Goal: Information Seeking & Learning: Learn about a topic

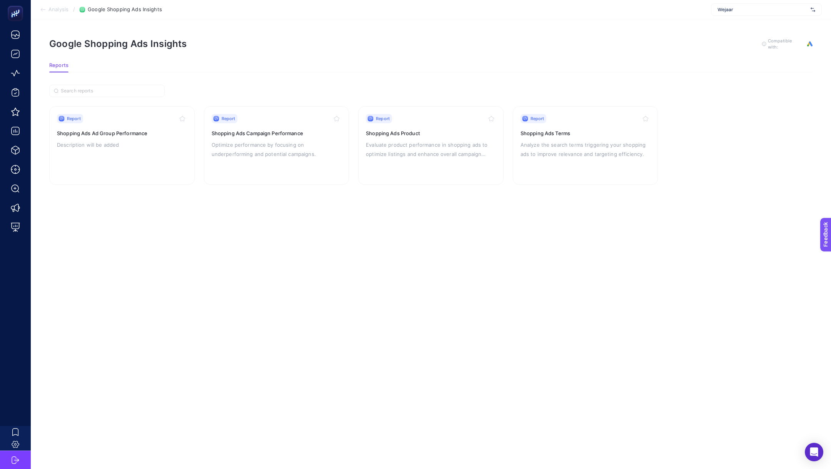
click at [56, 8] on span "Analysis" at bounding box center [58, 10] width 20 height 6
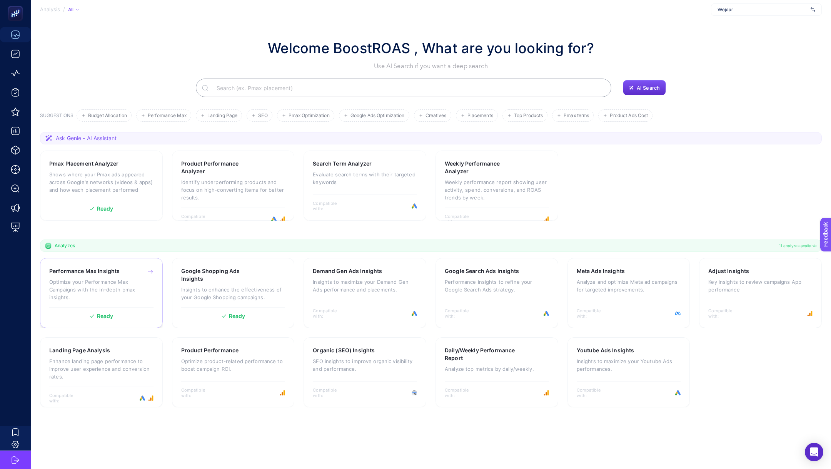
click at [71, 294] on p "Optimize your Performance Max Campaigns with the in-depth pmax insights." at bounding box center [101, 289] width 104 height 23
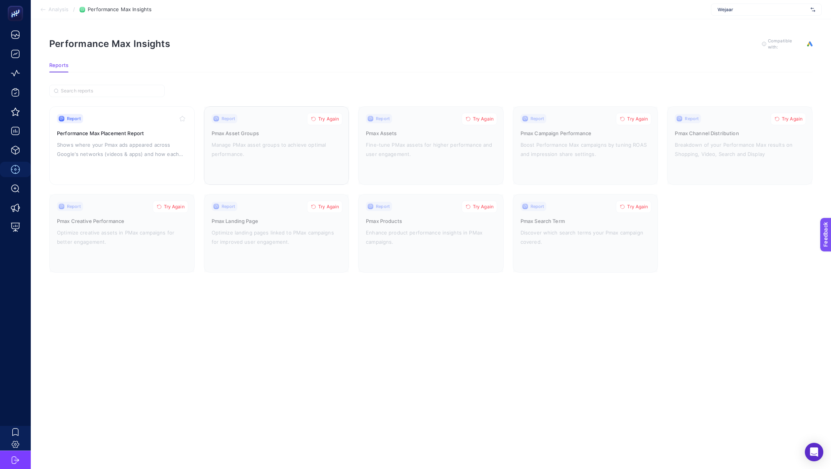
click at [322, 121] on button "Try Again" at bounding box center [324, 119] width 35 height 12
click at [468, 117] on icon "button" at bounding box center [468, 119] width 5 height 5
click at [641, 117] on span "Try Again" at bounding box center [637, 119] width 21 height 6
click at [788, 119] on span "Try Again" at bounding box center [792, 119] width 21 height 6
click at [634, 209] on button "Try Again" at bounding box center [633, 206] width 35 height 12
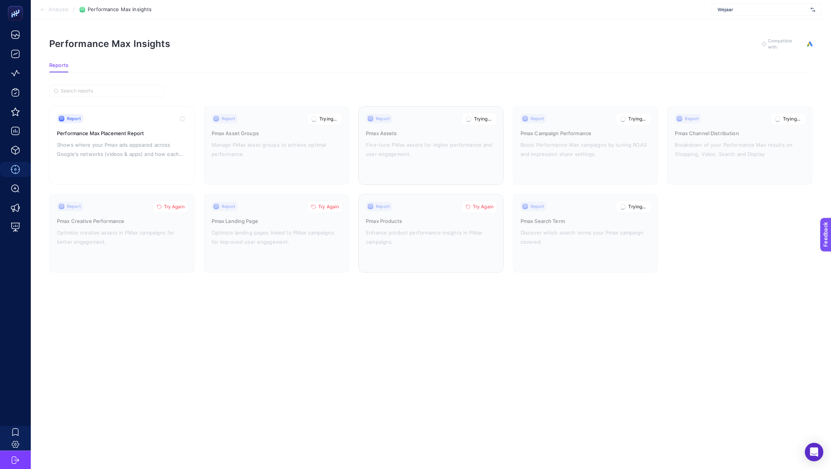
click at [493, 207] on span "Try Again" at bounding box center [483, 207] width 21 height 6
click at [328, 207] on span "Try Again" at bounding box center [328, 207] width 21 height 6
click at [175, 206] on span "Try Again" at bounding box center [174, 207] width 21 height 6
click at [144, 158] on div "Report Performance Max Placement Report Shows where your Pmax ads appeared acro…" at bounding box center [122, 145] width 130 height 63
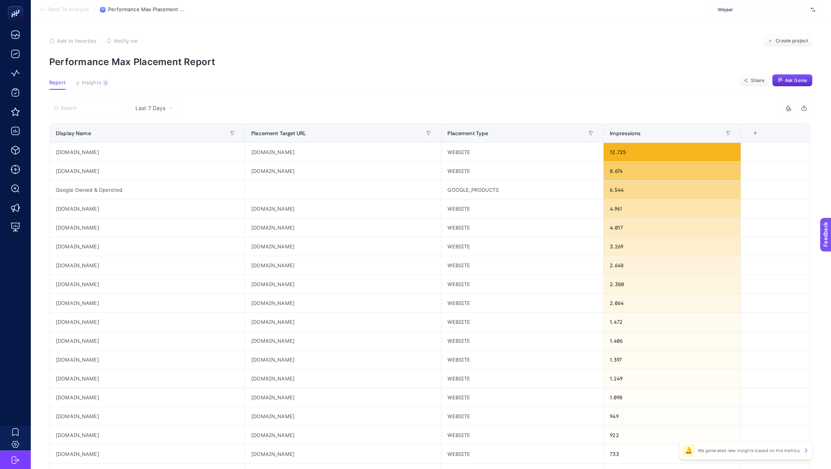
click at [66, 15] on section "Back To Analysis / Performance Max Placement Report Wejaar" at bounding box center [431, 9] width 800 height 19
click at [63, 11] on span "Back To Analysis" at bounding box center [68, 10] width 40 height 6
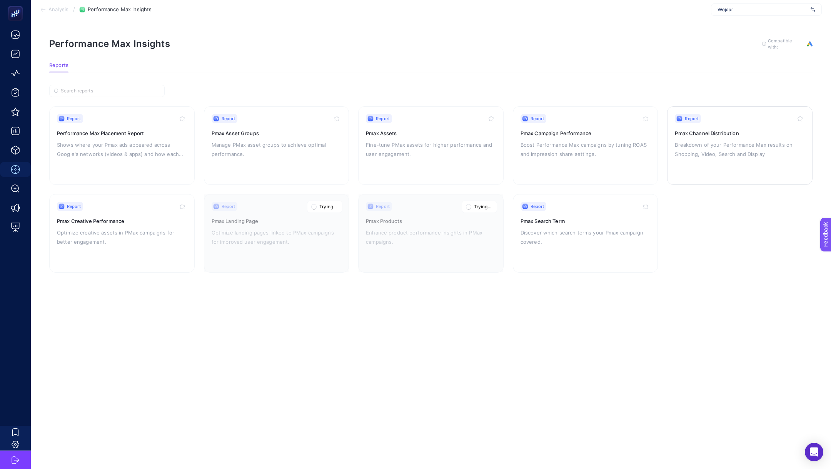
click at [783, 157] on div "Report Pmax Channel Distribution Breakdown of your Performance Max results on S…" at bounding box center [740, 145] width 130 height 63
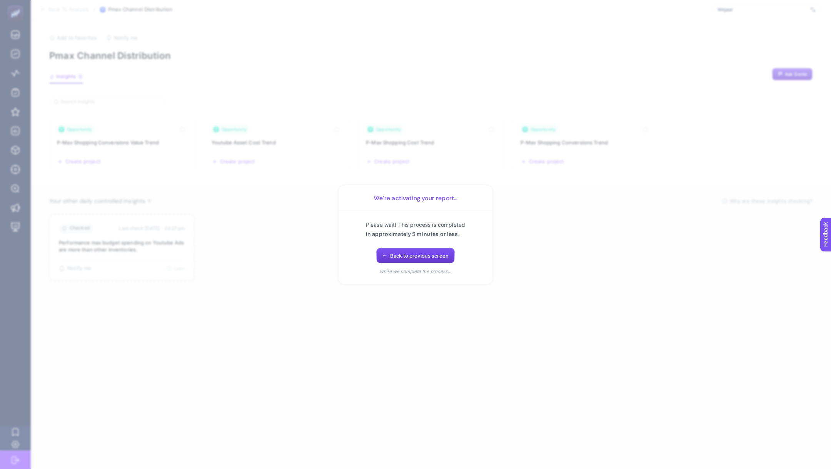
click at [441, 255] on span "Back to previous screen" at bounding box center [419, 255] width 58 height 6
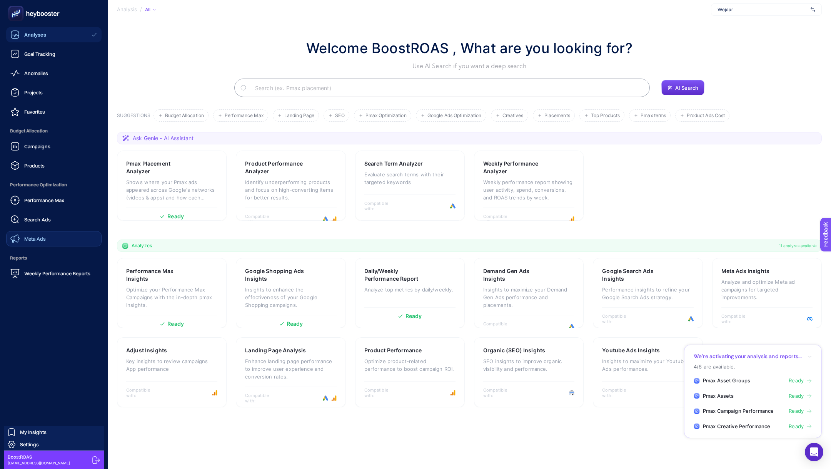
click at [37, 236] on span "Meta Ads" at bounding box center [35, 238] width 22 height 6
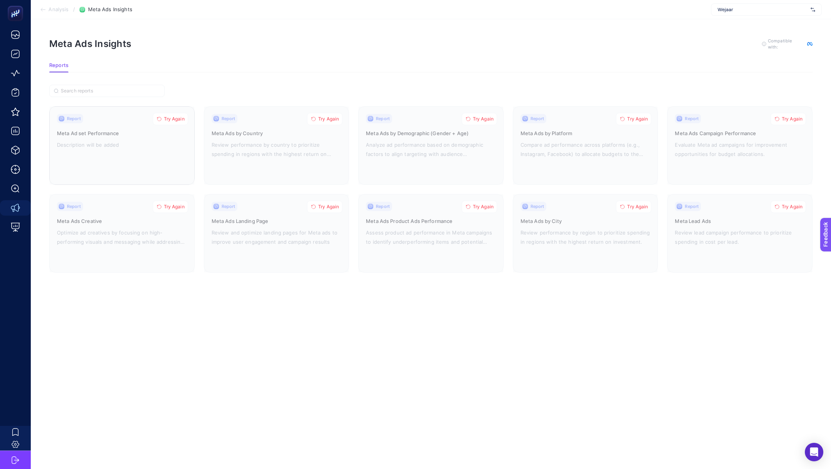
click at [176, 119] on span "Try Again" at bounding box center [174, 119] width 21 height 6
click at [321, 117] on span "Try Again" at bounding box center [328, 119] width 21 height 6
click at [491, 121] on button "Try Again" at bounding box center [479, 119] width 35 height 12
click at [630, 119] on span "Try Again" at bounding box center [637, 119] width 21 height 6
click at [783, 121] on button "Try Again" at bounding box center [788, 119] width 35 height 12
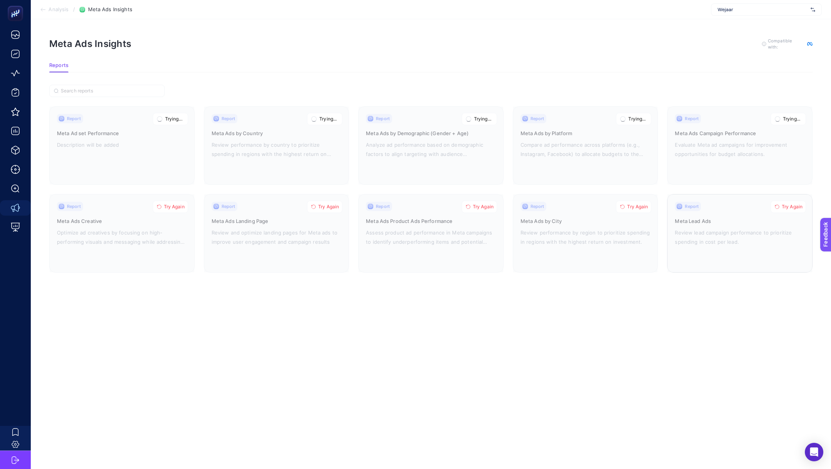
click at [795, 205] on span "Try Again" at bounding box center [792, 207] width 21 height 6
click at [624, 205] on icon "button" at bounding box center [622, 206] width 5 height 5
click at [480, 205] on span "Try Again" at bounding box center [483, 207] width 21 height 6
click at [316, 207] on button "Try Again" at bounding box center [324, 206] width 35 height 12
click at [165, 206] on span "Try Again" at bounding box center [174, 207] width 21 height 6
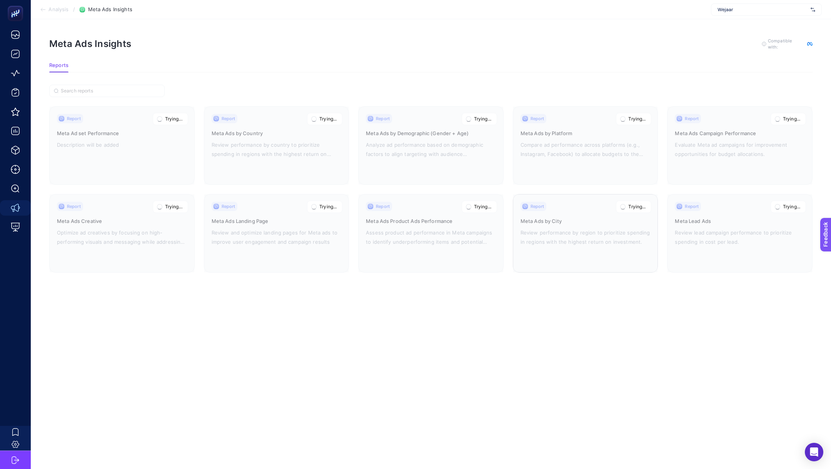
click at [58, 11] on span "Analysis" at bounding box center [58, 10] width 20 height 6
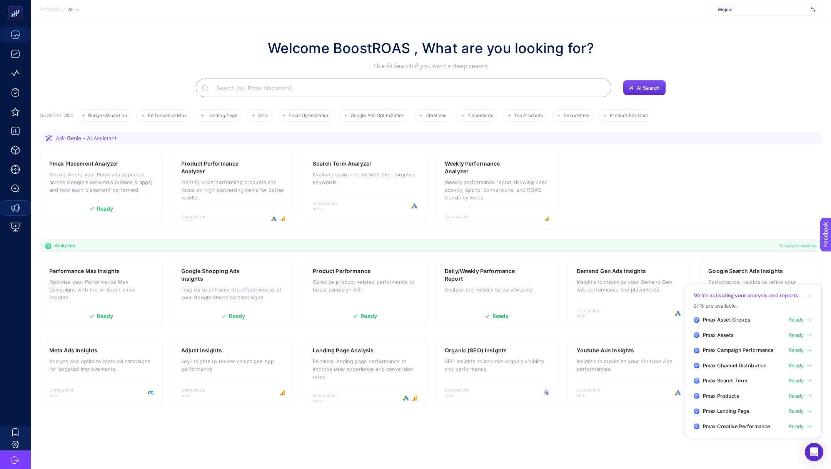
click at [802, 363] on span "Ready" at bounding box center [796, 366] width 15 height 8
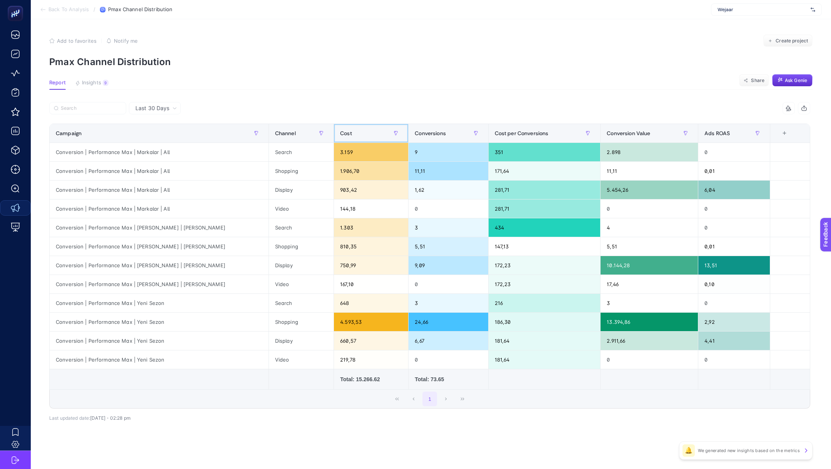
click at [347, 132] on div "Cost" at bounding box center [371, 133] width 62 height 12
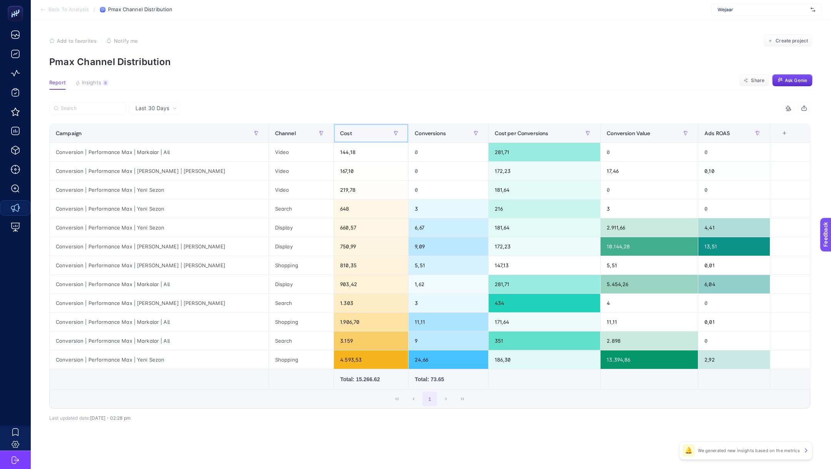
click at [347, 132] on div "Cost" at bounding box center [371, 133] width 62 height 12
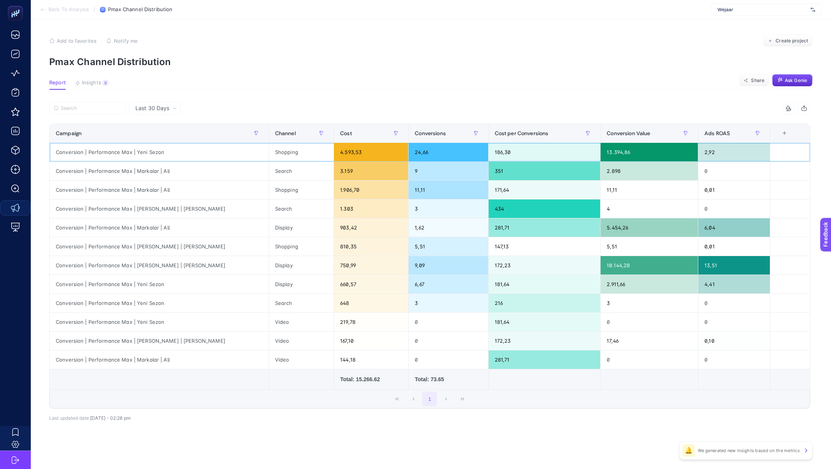
click at [281, 154] on div "Shopping" at bounding box center [301, 152] width 65 height 18
click at [159, 108] on span "Last 30 Days" at bounding box center [152, 108] width 34 height 8
click at [159, 132] on li "Last 7 Days" at bounding box center [154, 138] width 47 height 14
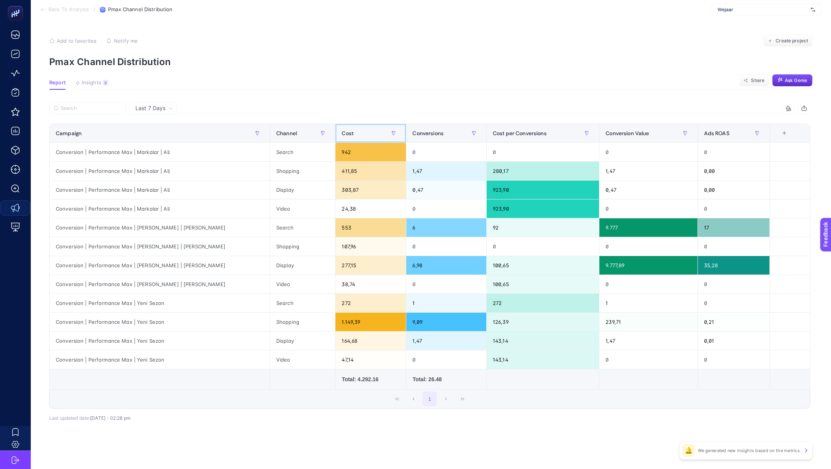
click at [356, 134] on div "Cost" at bounding box center [371, 133] width 58 height 12
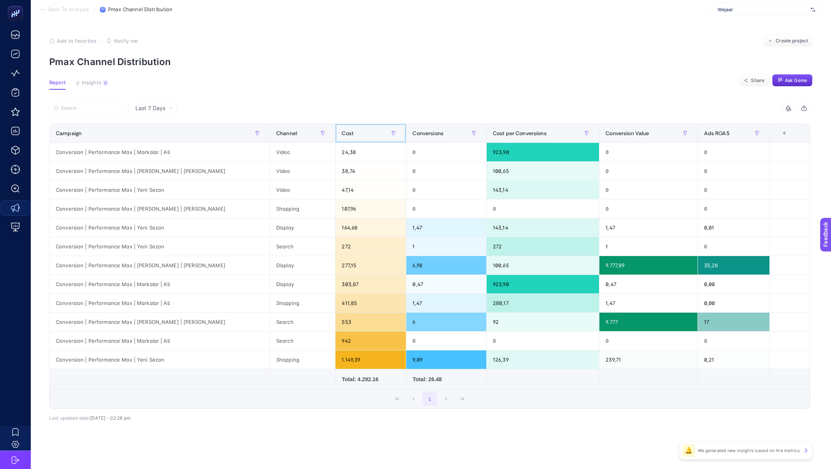
click at [356, 134] on div "Cost" at bounding box center [371, 133] width 58 height 12
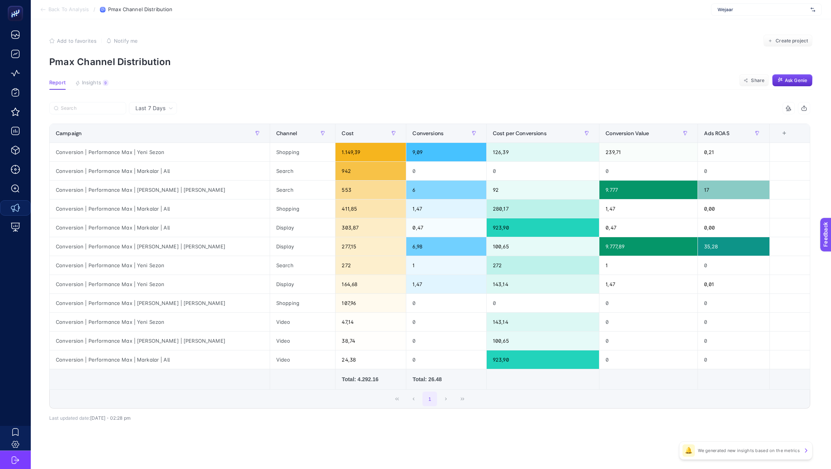
click at [163, 109] on span "Last 7 Days" at bounding box center [150, 108] width 30 height 8
click at [252, 247] on div "Conversion | Performance Max | [PERSON_NAME] | [PERSON_NAME]" at bounding box center [160, 246] width 220 height 18
click at [731, 132] on div "Ads ROAS" at bounding box center [734, 133] width 60 height 12
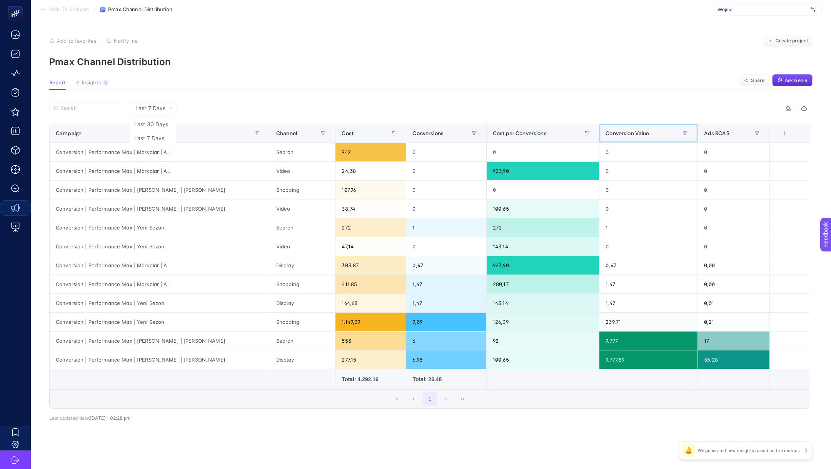
click at [610, 131] on span "Conversion Value" at bounding box center [627, 133] width 43 height 6
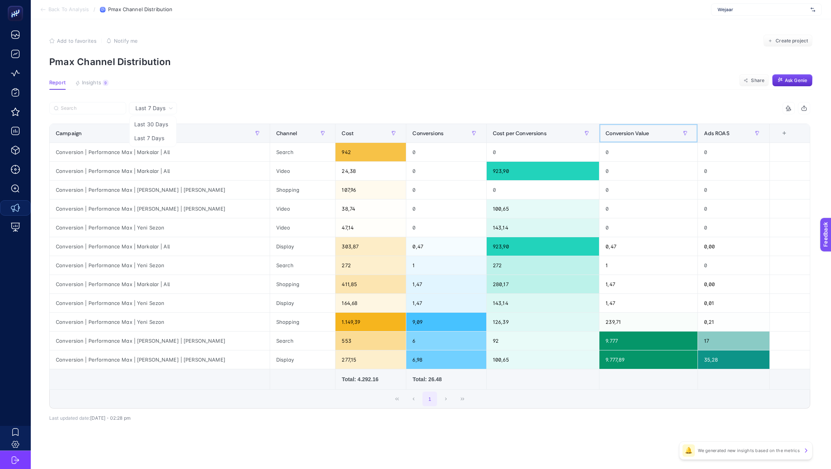
click at [610, 131] on span "Conversion Value" at bounding box center [627, 133] width 43 height 6
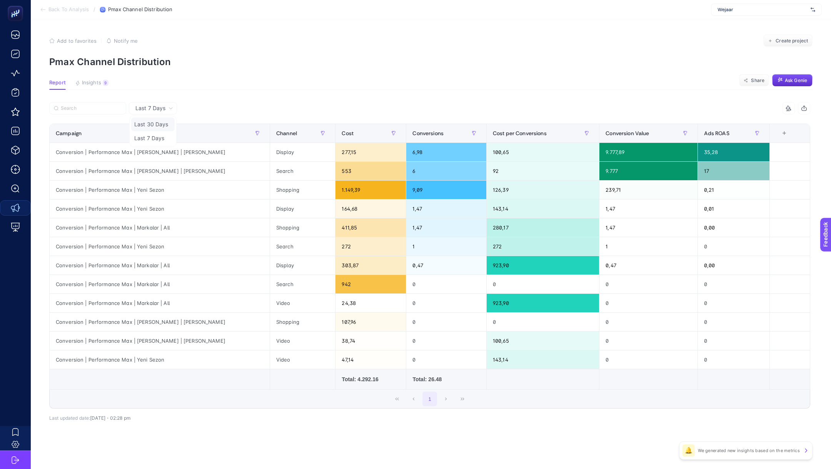
click at [149, 125] on li "Last 30 Days" at bounding box center [152, 124] width 43 height 14
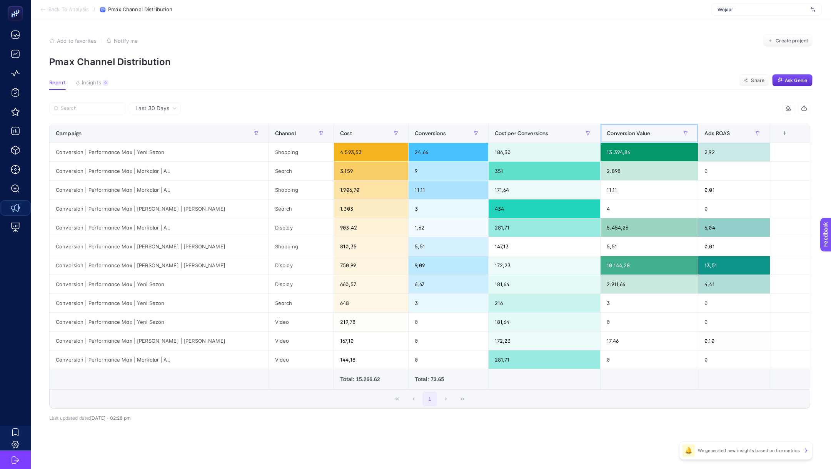
click at [625, 130] on span "Conversion Value" at bounding box center [628, 133] width 43 height 6
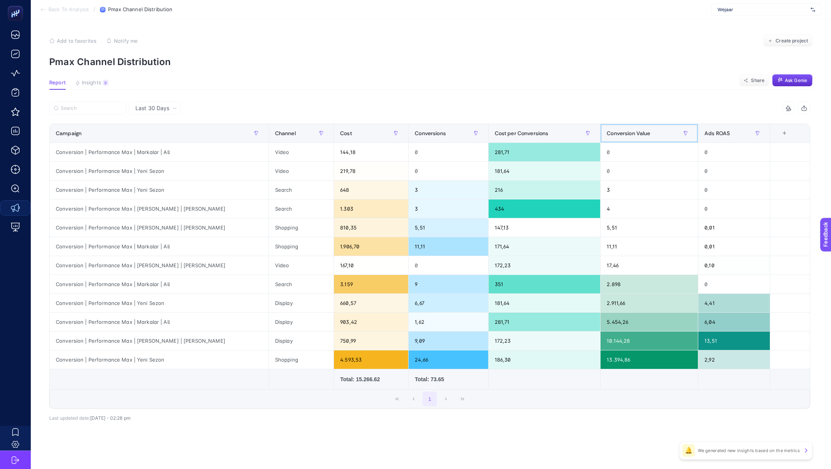
click at [625, 130] on span "Conversion Value" at bounding box center [628, 133] width 43 height 6
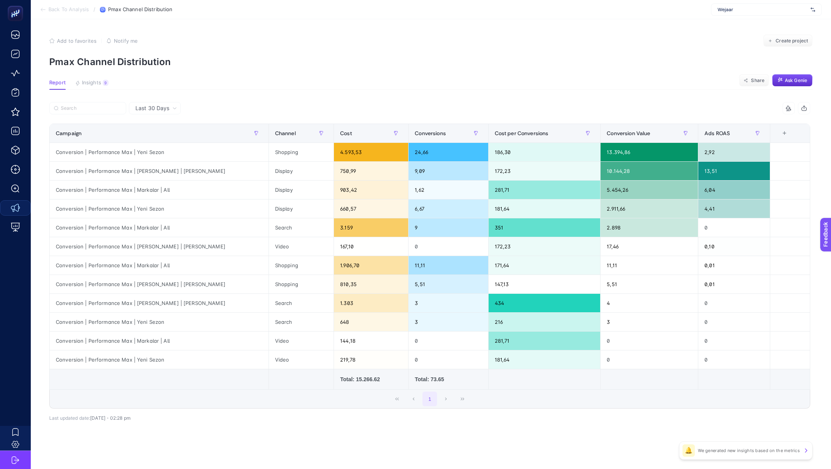
click at [77, 14] on section "Back To Analysis / Pmax Channel Distribution Wejaar" at bounding box center [431, 9] width 800 height 19
click at [75, 11] on span "Back To Analysis" at bounding box center [68, 10] width 40 height 6
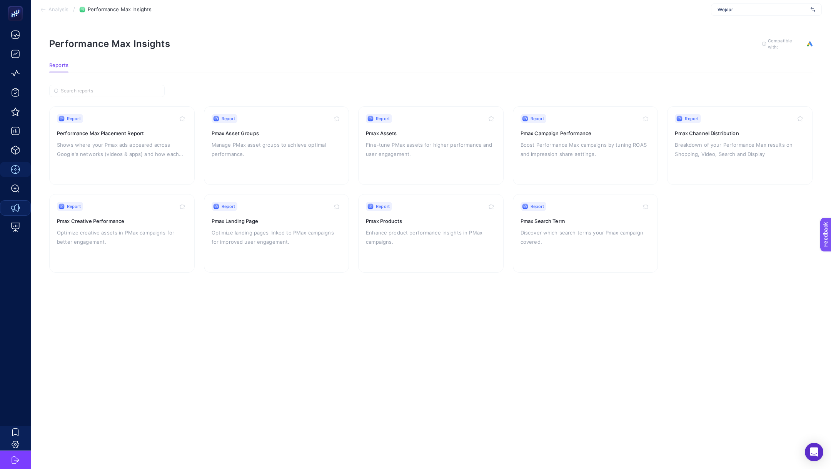
click at [63, 12] on span "Analysis" at bounding box center [58, 10] width 20 height 6
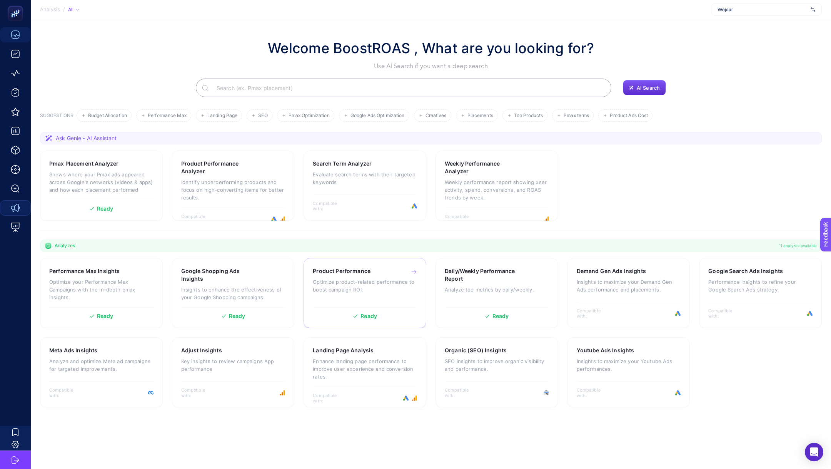
click at [334, 291] on p "Optimize product-related performance to boost campaign ROI." at bounding box center [365, 285] width 104 height 15
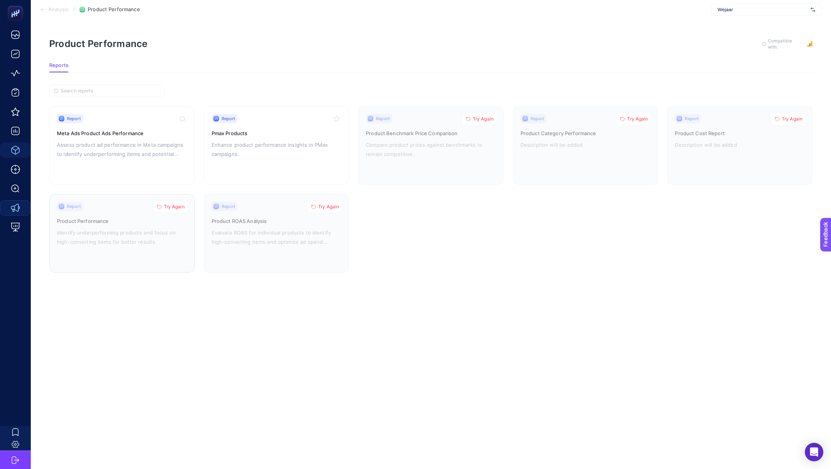
click at [175, 204] on span "Try Again" at bounding box center [174, 207] width 21 height 6
click at [322, 205] on span "Try Again" at bounding box center [328, 207] width 21 height 6
click at [485, 118] on span "Try Again" at bounding box center [483, 119] width 21 height 6
click at [632, 119] on span "Try Again" at bounding box center [637, 119] width 21 height 6
click at [782, 120] on span "Try Again" at bounding box center [792, 119] width 21 height 6
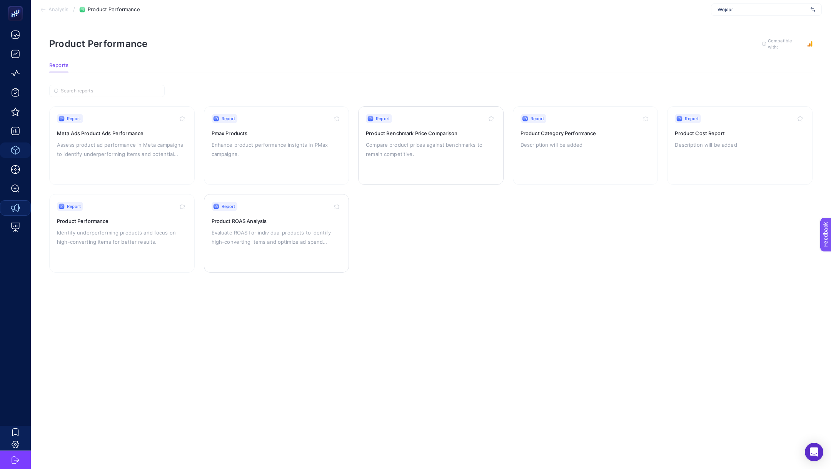
click at [242, 228] on p "Evaluate ROAS for individual products to identify high-converting items and opt…" at bounding box center [277, 237] width 130 height 18
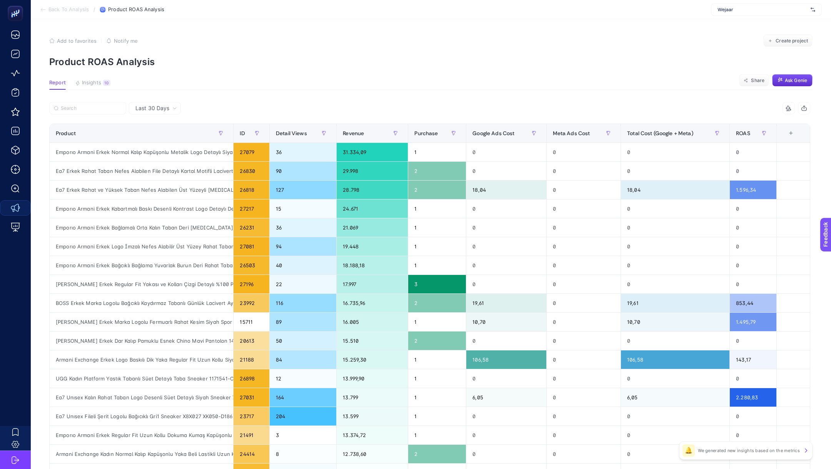
click at [154, 108] on span "Last 30 Days" at bounding box center [152, 108] width 34 height 8
click at [163, 136] on li "Last 7 Days" at bounding box center [154, 138] width 47 height 14
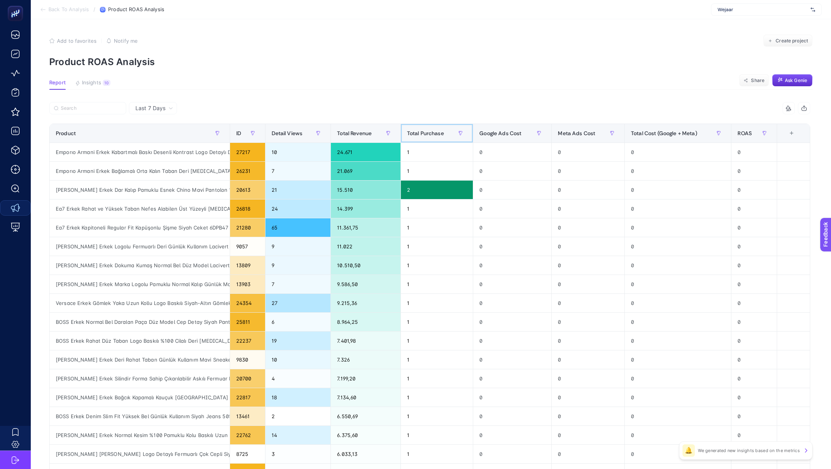
click at [417, 136] on span "Total Purchase" at bounding box center [425, 133] width 37 height 6
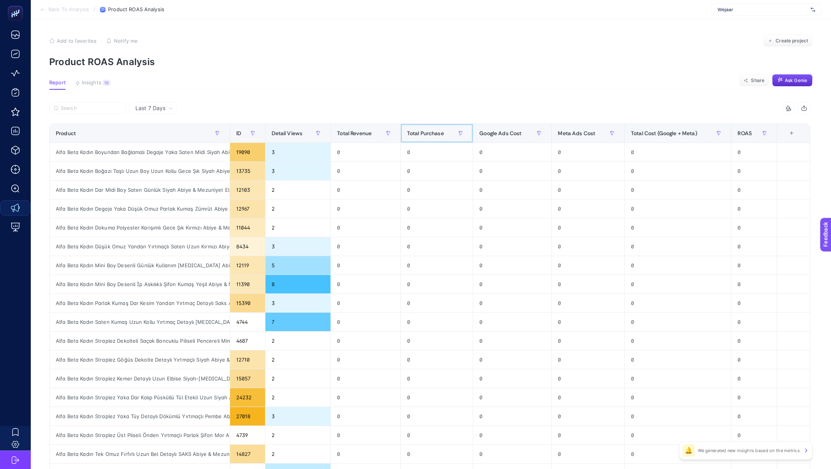
click at [417, 136] on span "Total Purchase" at bounding box center [425, 133] width 37 height 6
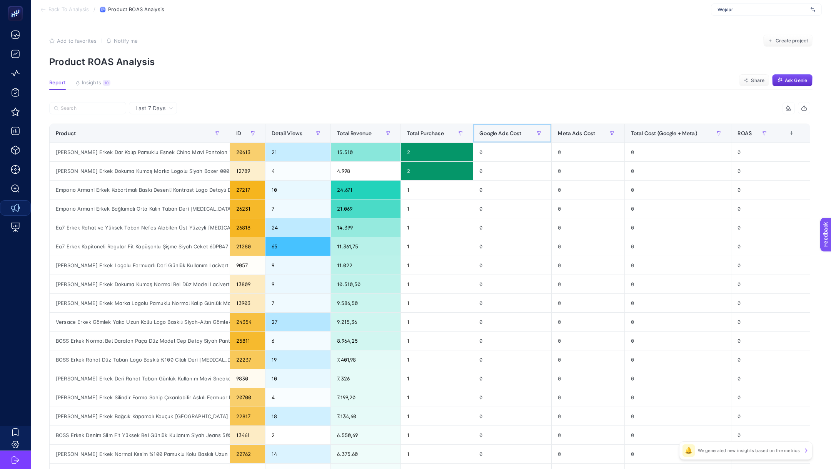
click at [509, 125] on th "Google Ads Cost" at bounding box center [512, 133] width 78 height 19
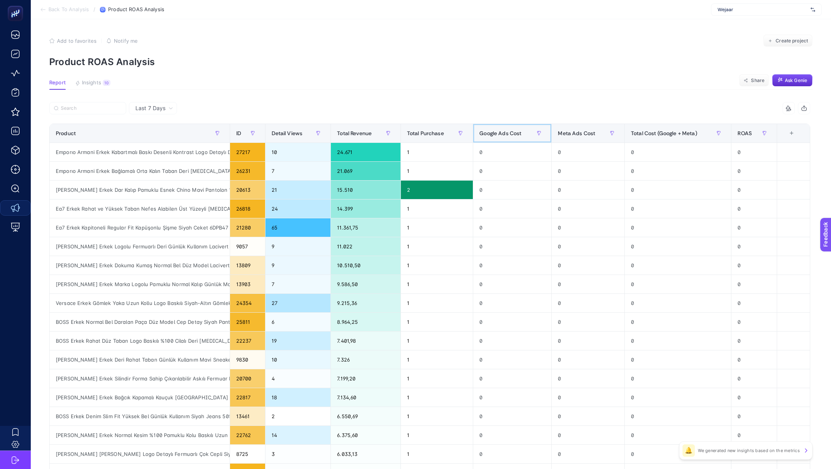
click at [509, 125] on th "Google Ads Cost" at bounding box center [512, 133] width 78 height 19
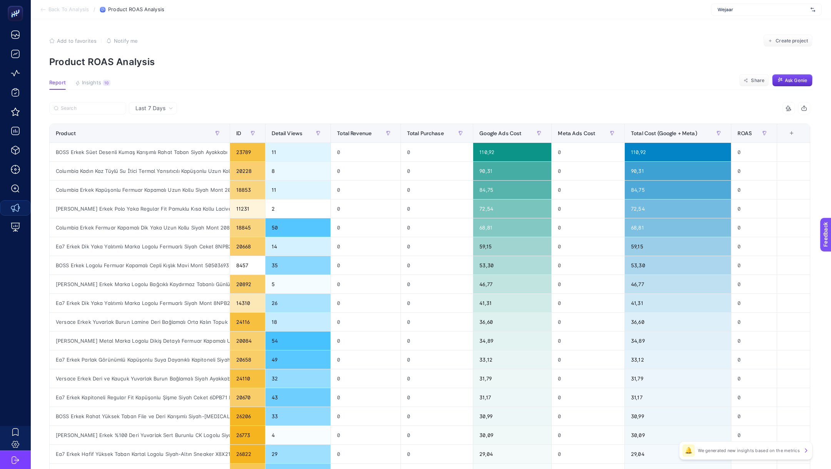
click at [169, 111] on div "Last 7 Days" at bounding box center [153, 108] width 48 height 12
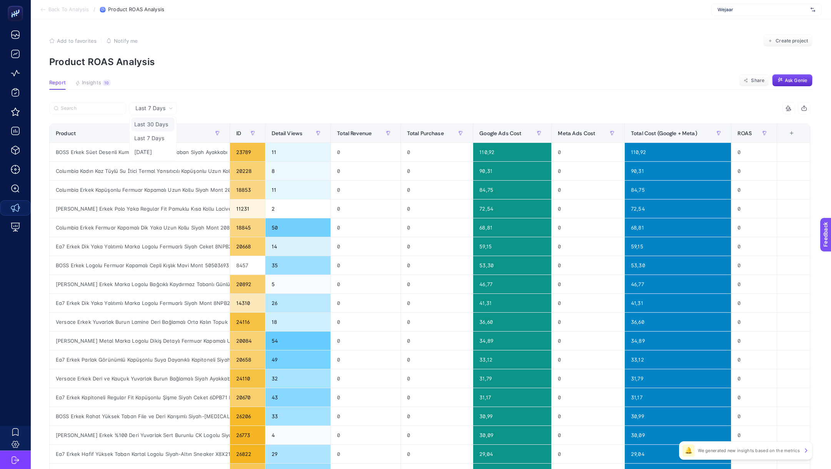
click at [163, 126] on li "Last 30 Days" at bounding box center [152, 124] width 43 height 14
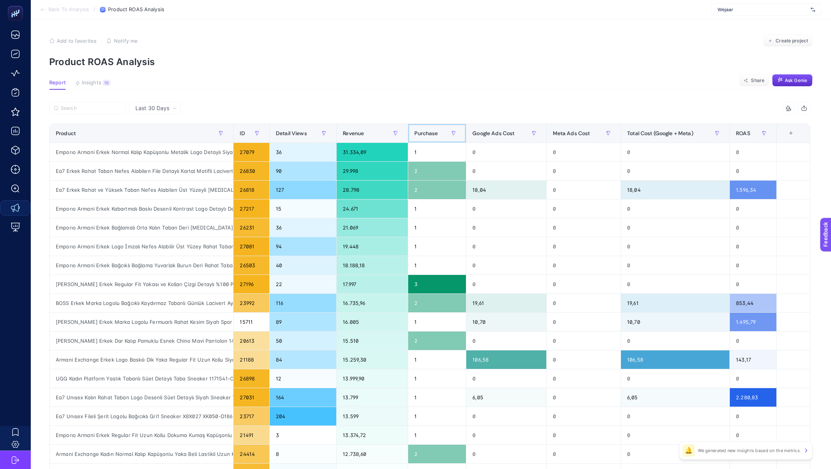
click at [429, 130] on span "Purchase" at bounding box center [425, 133] width 23 height 6
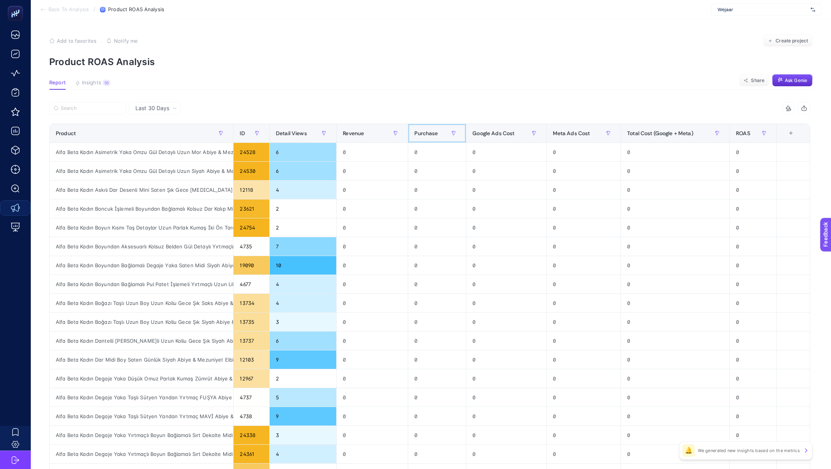
click at [429, 130] on span "Purchase" at bounding box center [425, 133] width 23 height 6
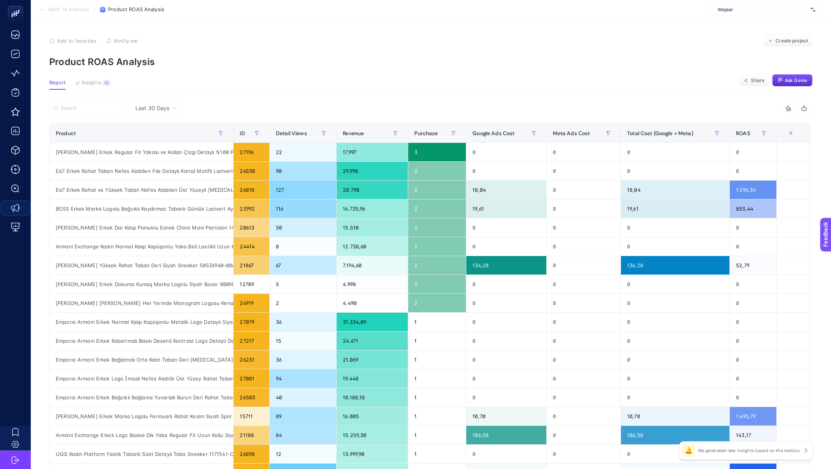
click at [52, 10] on span "Back To Analysis" at bounding box center [68, 10] width 40 height 6
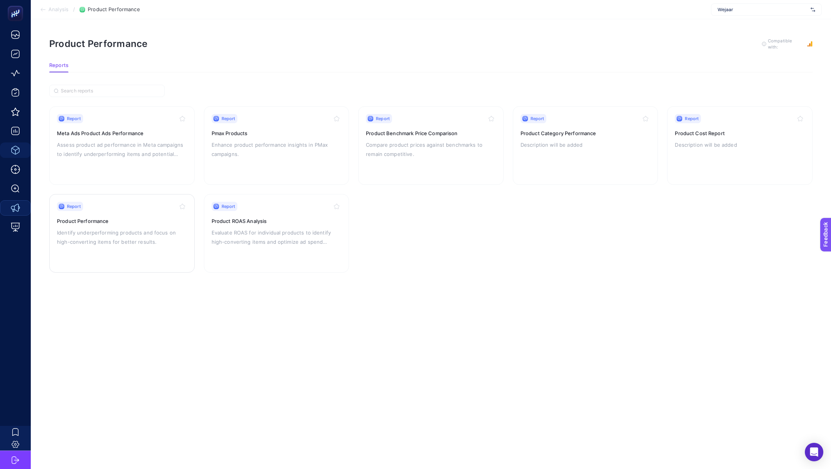
click at [153, 229] on p "Identify underperforming products and focus on high-converting items for better…" at bounding box center [122, 237] width 130 height 18
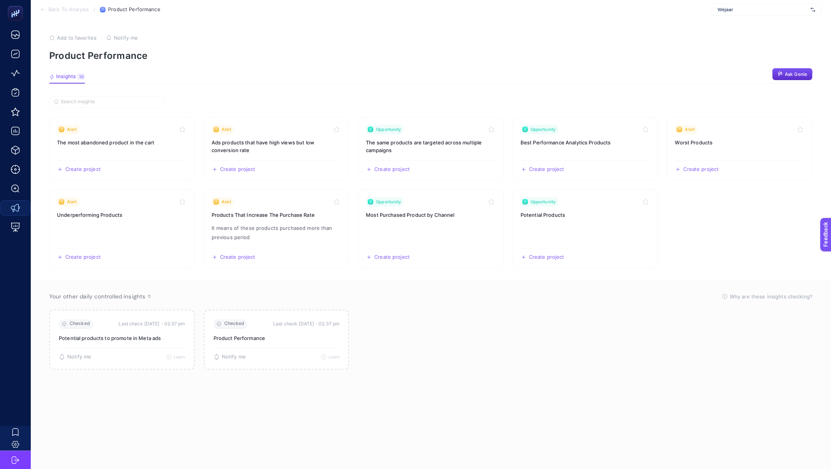
click at [55, 11] on span "Back To Analysis" at bounding box center [68, 10] width 40 height 6
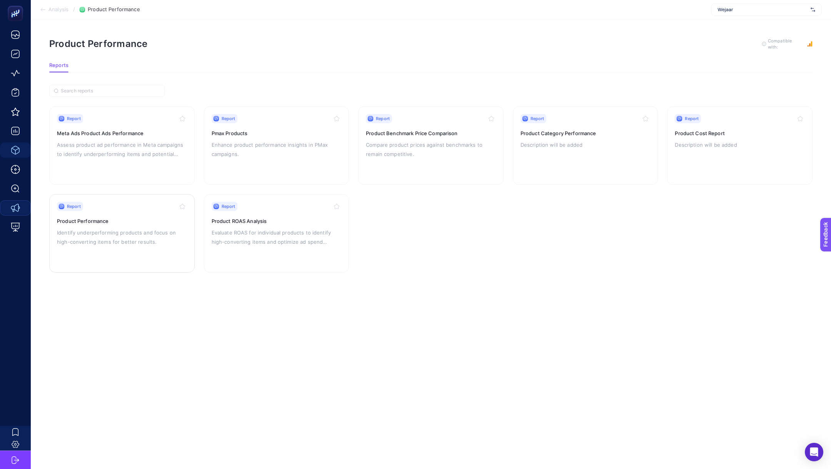
click at [118, 237] on p "Identify underperforming products and focus on high-converting items for better…" at bounding box center [122, 237] width 130 height 18
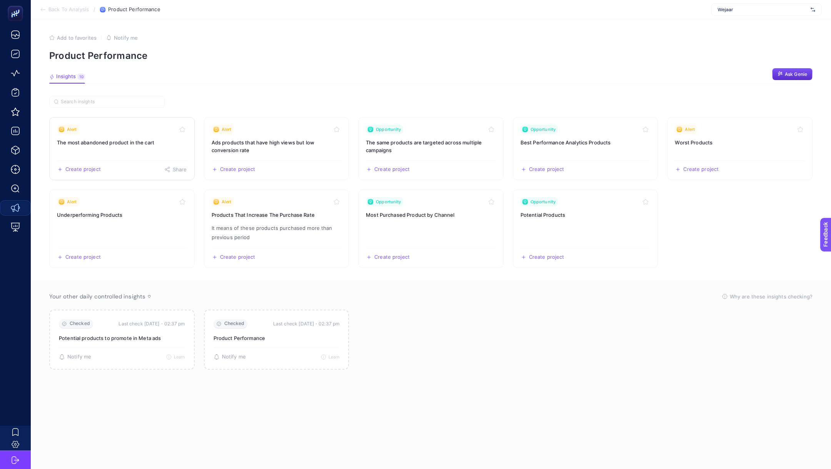
click at [151, 143] on h3 "The most abandoned product in the cart" at bounding box center [122, 143] width 130 height 8
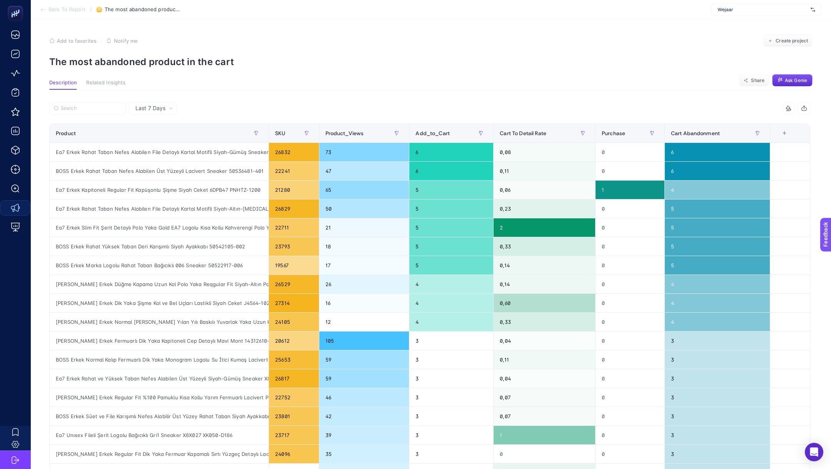
click at [175, 109] on div "Last 7 Days" at bounding box center [154, 107] width 44 height 5
click at [164, 140] on li "Last 30 Days" at bounding box center [152, 138] width 43 height 14
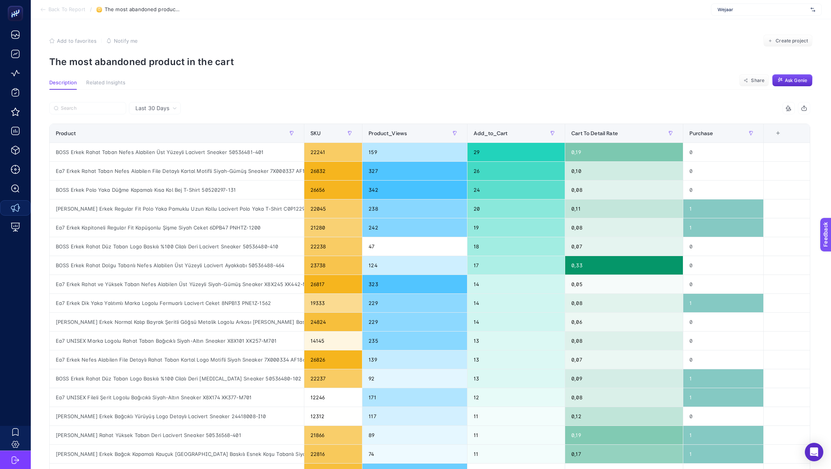
click at [158, 114] on div "Last 30 Days" at bounding box center [155, 108] width 52 height 12
click at [156, 125] on li "Last 7 Days" at bounding box center [154, 124] width 47 height 14
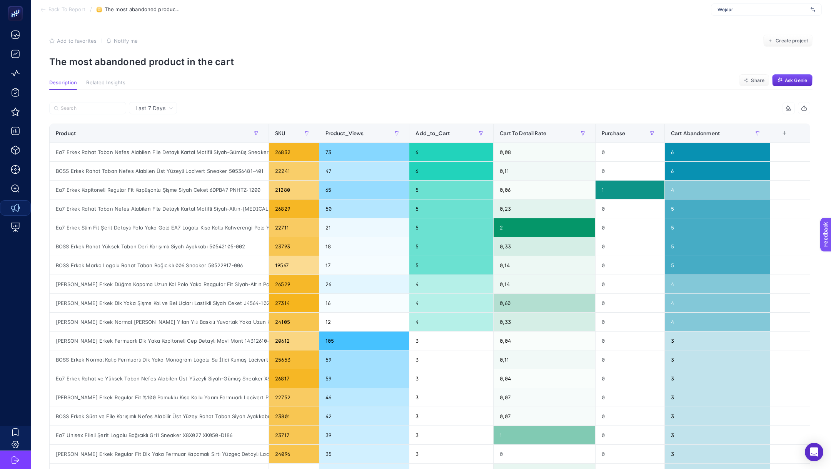
click at [74, 11] on span "Back To Report" at bounding box center [66, 10] width 37 height 6
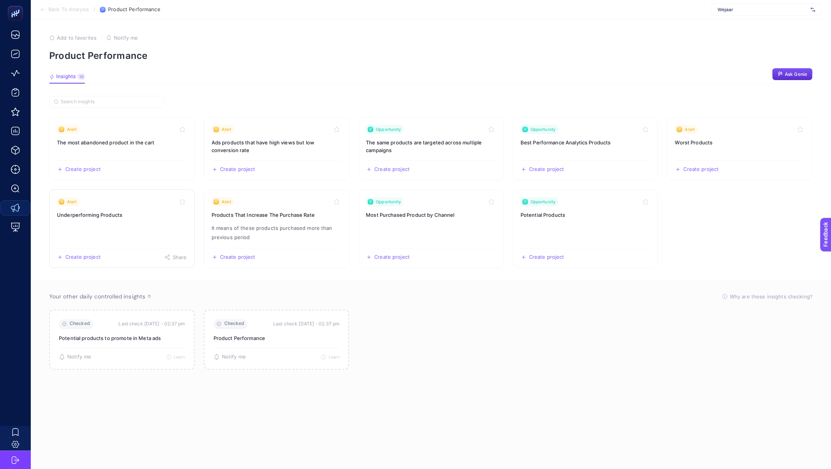
click at [111, 212] on h3 "Underperforming Products" at bounding box center [122, 215] width 130 height 8
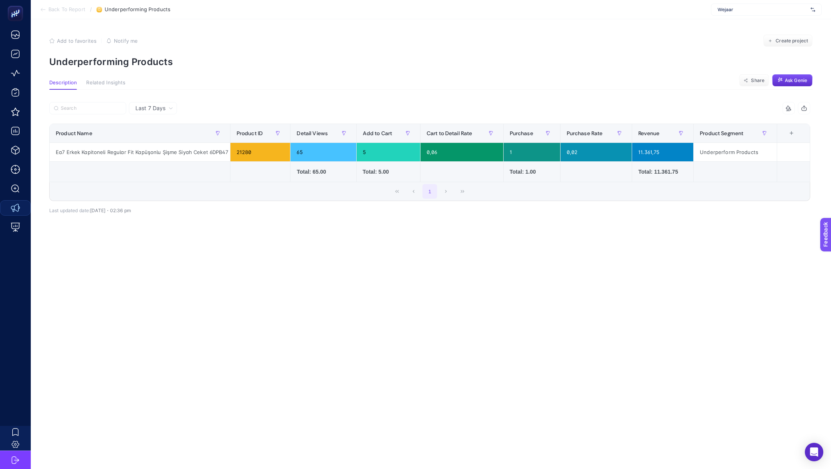
click at [72, 11] on span "Back To Report" at bounding box center [66, 10] width 37 height 6
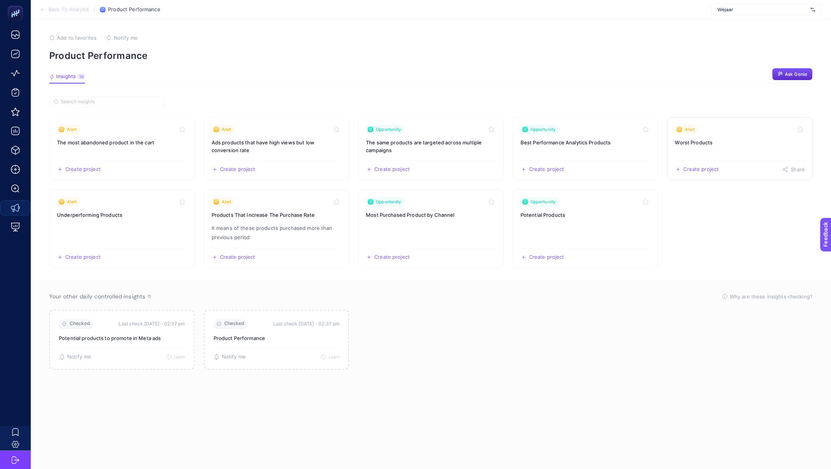
click at [708, 143] on h3 "Worst Products" at bounding box center [740, 143] width 130 height 8
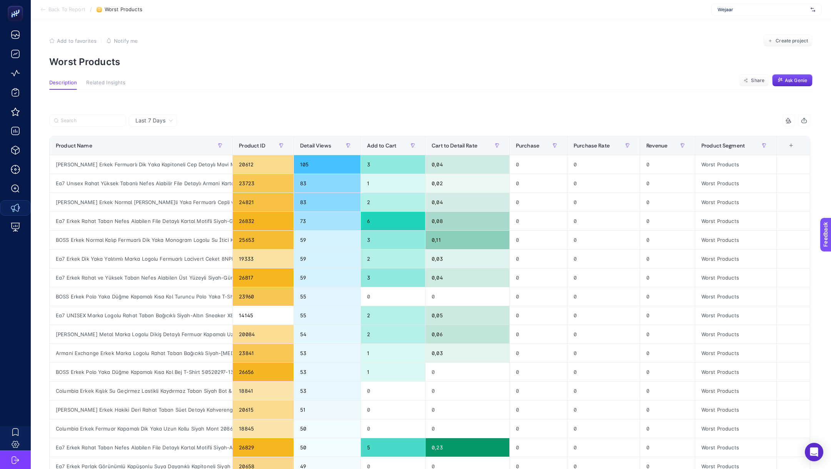
click at [153, 122] on span "Last 7 Days" at bounding box center [150, 121] width 30 height 8
click at [162, 149] on li "Last 30 Days" at bounding box center [152, 151] width 43 height 14
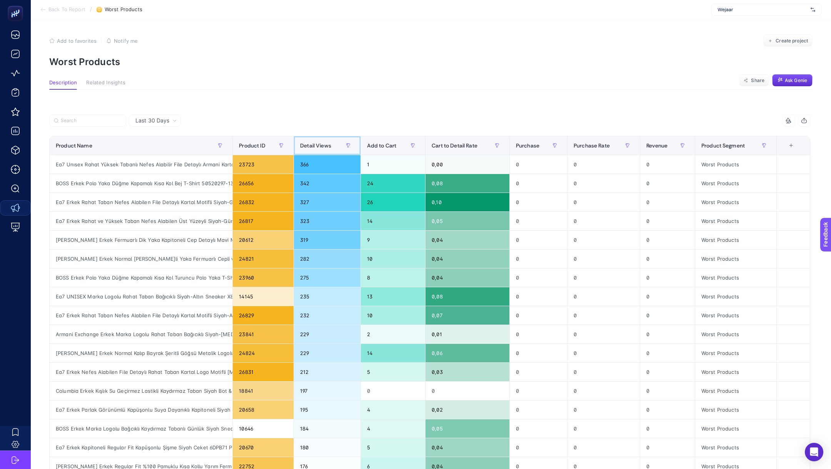
click at [320, 139] on div "Detail Views" at bounding box center [327, 145] width 54 height 12
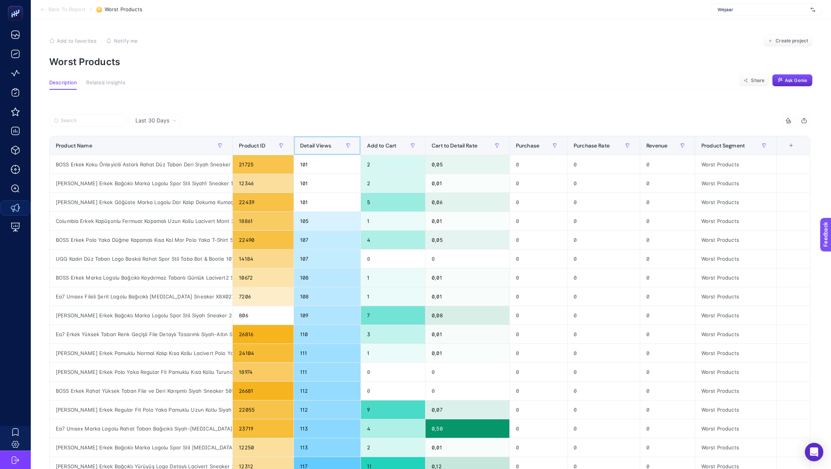
click at [320, 139] on div "Detail Views" at bounding box center [327, 145] width 54 height 12
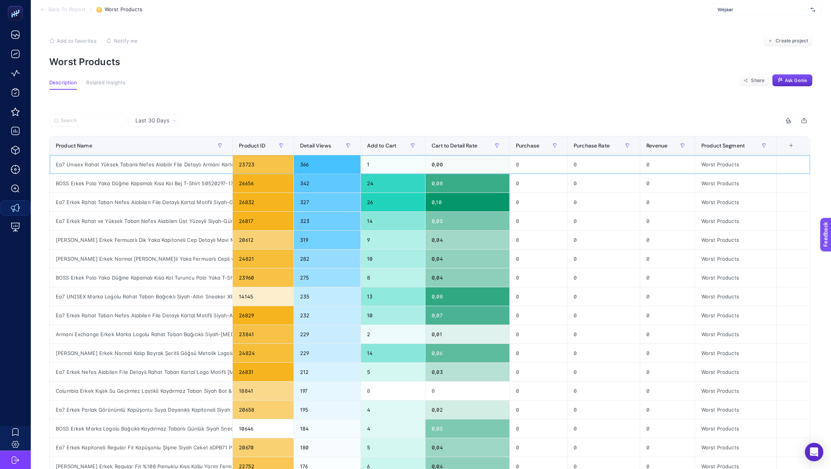
click at [149, 165] on div "Ea7 Unısex Rahat Yüksek Tabanlı Nefes Alabilir File Detaylı Armani Kartal Logol…" at bounding box center [141, 164] width 183 height 18
copy tr "Ea7 Unısex Rahat Yüksek Tabanlı Nefes Alabilir File Detaylı Armani Kartal Logol…"
click at [99, 185] on div "BOSS Erkek Polo Yaka Düğme Kapamalı Kısa Kol Bej T-Shirt 50520297-131" at bounding box center [141, 183] width 183 height 18
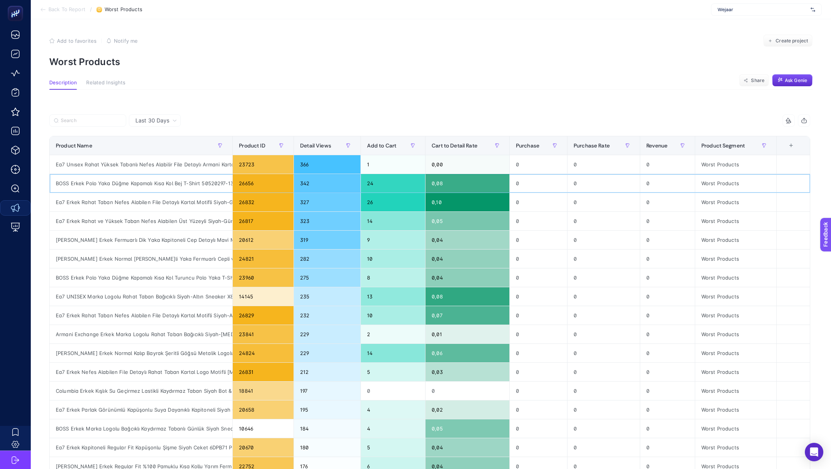
click at [99, 185] on div "BOSS Erkek Polo Yaka Düğme Kapamalı Kısa Kol Bej T-Shirt 50520297-131" at bounding box center [141, 183] width 183 height 18
copy tr "BOSS Erkek Polo Yaka Düğme Kapamalı Kısa Kol Bej T-Shirt 50520297-131"
click at [113, 204] on div "Ea7 Erkek Rahat Taban Nefes Alabilen File Detaylı Kartal Motifli Siyah-Gümüş Sn…" at bounding box center [141, 202] width 183 height 18
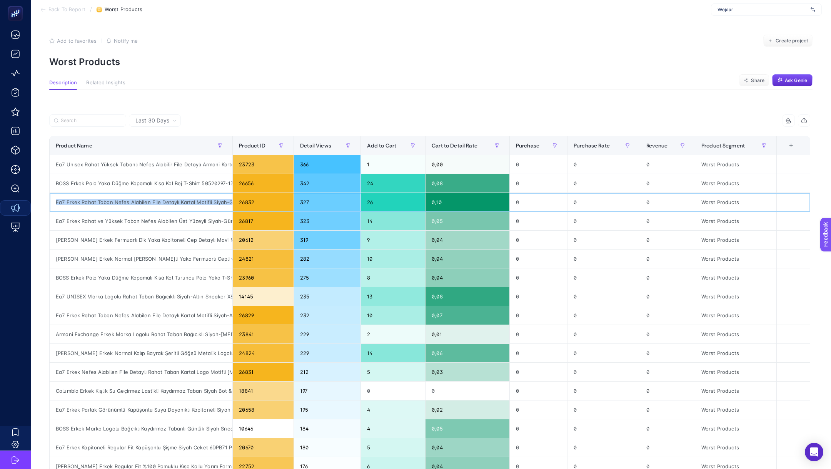
click at [113, 204] on div "Ea7 Erkek Rahat Taban Nefes Alabilen File Detaylı Kartal Motifli Siyah-Gümüş Sn…" at bounding box center [141, 202] width 183 height 18
copy tr "Ea7 Erkek Rahat Taban Nefes Alabilen File Detaylı Kartal Motifli Siyah-Gümüş Sn…"
click at [71, 10] on span "Back To Report" at bounding box center [66, 10] width 37 height 6
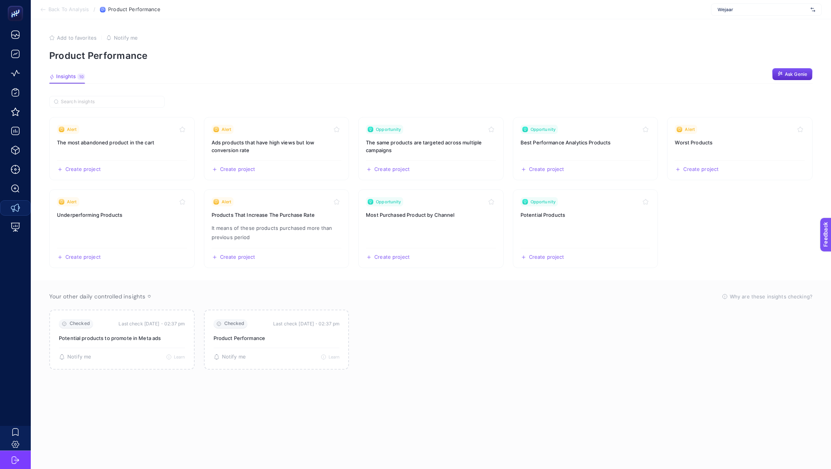
click at [66, 12] on span "Back To Analysis" at bounding box center [68, 10] width 40 height 6
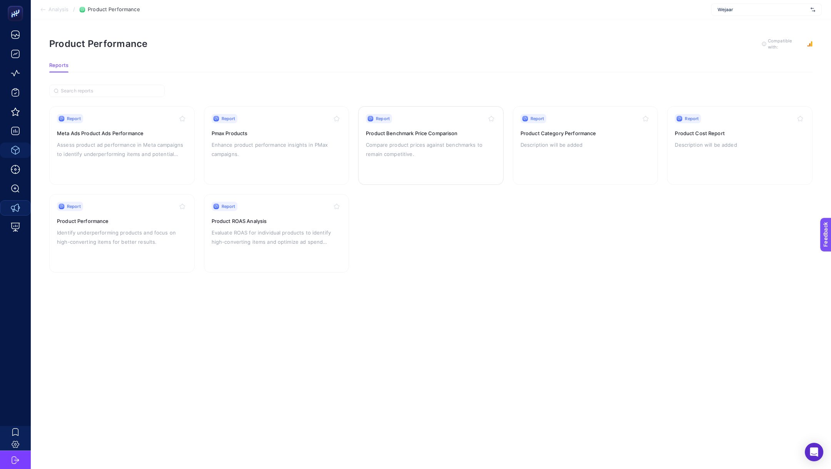
click at [437, 135] on h3 "Product Benchmark Price Comparison" at bounding box center [431, 133] width 130 height 8
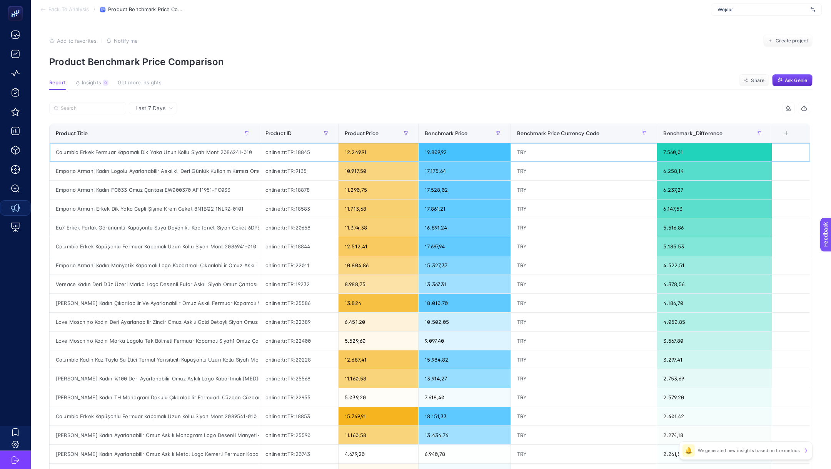
click at [230, 153] on div "Columbia Erkek Fermuar Kapamalı Dik Yaka Uzun Kollu Siyah Mont 2086241-010" at bounding box center [154, 152] width 209 height 18
copy tr "Columbia Erkek Fermuar Kapamalı Dik Yaka Uzun Kollu Siyah Mont 2086241-010"
click at [163, 150] on div "Columbia Erkek Fermuar Kapamalı Dik Yaka Uzun Kollu Siyah Mont 2086241-010" at bounding box center [154, 152] width 209 height 18
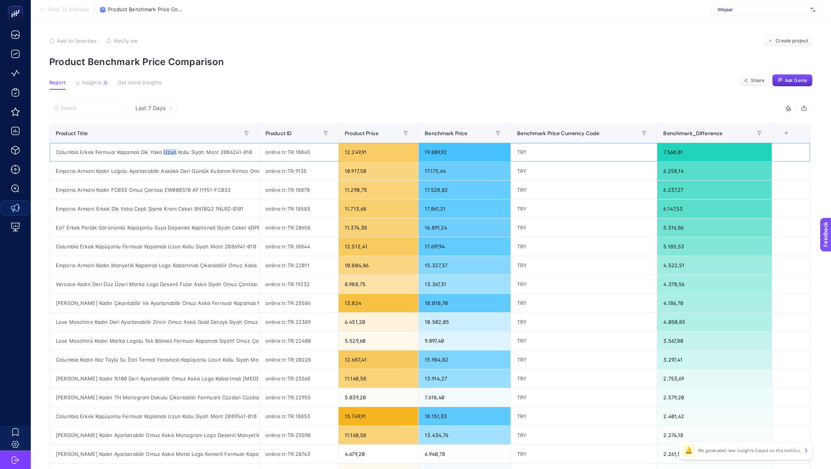
click at [163, 150] on div "Columbia Erkek Fermuar Kapamalı Dik Yaka Uzun Kollu Siyah Mont 2086241-010" at bounding box center [154, 152] width 209 height 18
click at [204, 176] on div "Emporıo Armani Kadın Logolu Ayarlanabilir Askılıklı Deri Günlük Kullanım Kırmız…" at bounding box center [154, 171] width 209 height 18
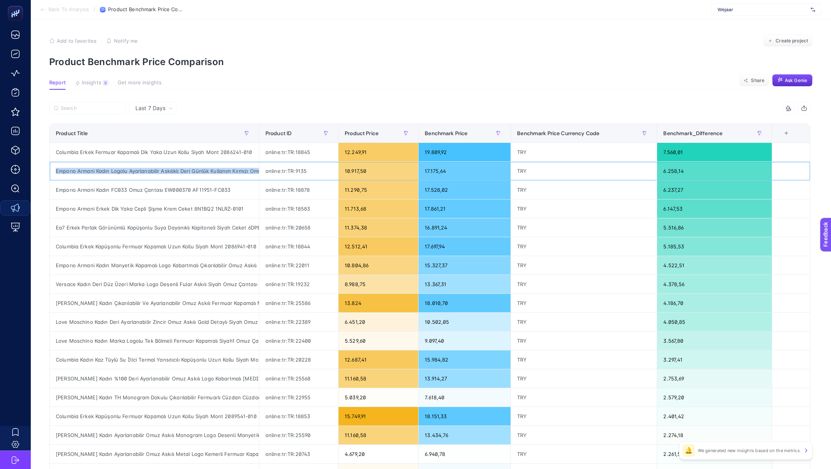
copy tr "Emporıo Armani Kadın Logolu Ayarlanabilir Askılıklı Deri Günlük Kullanım Kırmız…"
click at [172, 187] on div "Emporıo Armani Kadın FC033 Omuz Çantası EW000370 AF11951-FC033" at bounding box center [154, 189] width 209 height 18
copy tr "Emporıo Armani Kadın FC033 Omuz Çantası EW000370 AF11951-FC033"
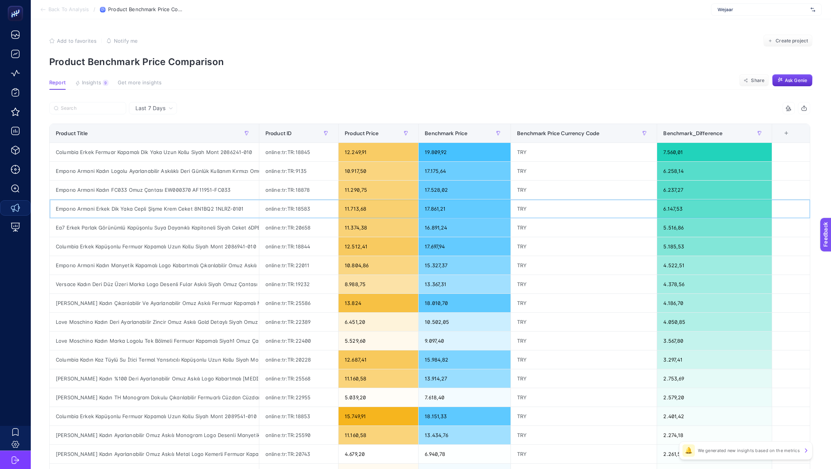
click at [144, 209] on div "Emporıo Armani Erkek Dik Yaka Cepli Şişme Krem Ceket 8N1BQ2 1NLRZ-0101" at bounding box center [154, 208] width 209 height 18
copy tr "Emporıo Armani Erkek Dik Yaka Cepli Şişme Krem Ceket 8N1BQ2 1NLRZ-0101"
click at [73, 7] on span "Back To Analysis" at bounding box center [68, 10] width 40 height 6
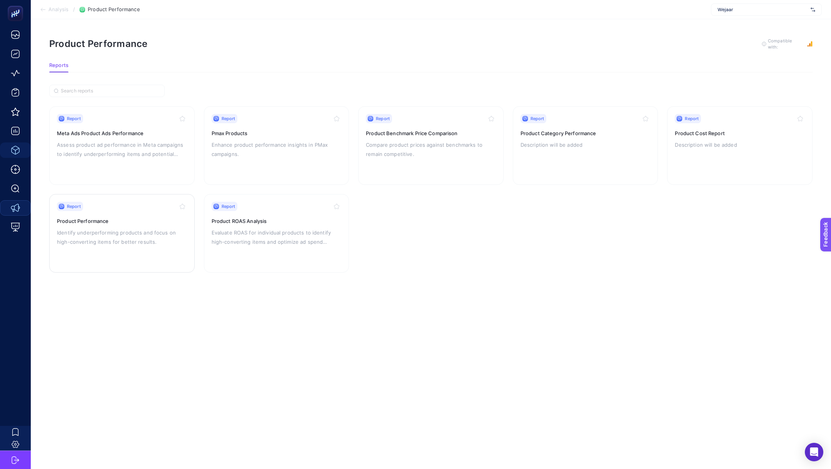
click at [142, 228] on p "Identify underperforming products and focus on high-converting items for better…" at bounding box center [122, 237] width 130 height 18
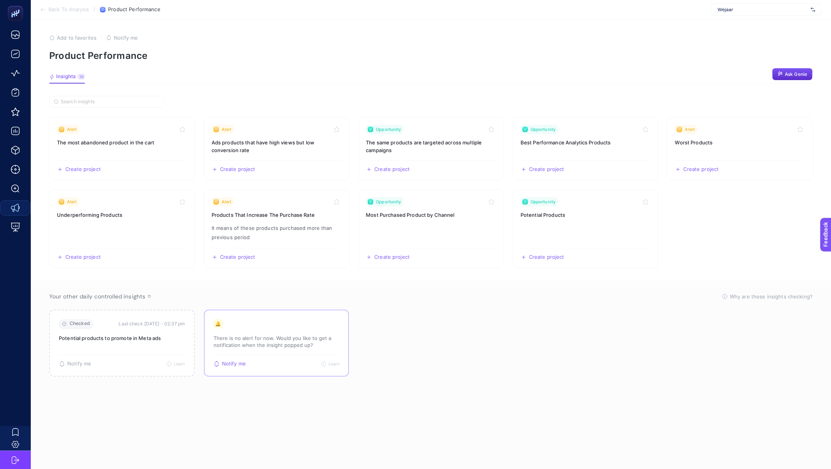
click at [259, 329] on div "🔔 There is no alert for now. Would you like to get a notification when the insi…" at bounding box center [277, 336] width 126 height 35
click at [141, 345] on p "There is no alert for now. Would you like to get a notification when the insigh…" at bounding box center [122, 341] width 126 height 14
click at [410, 147] on h3 "The same products are targeted across multiple campaigns" at bounding box center [431, 146] width 130 height 15
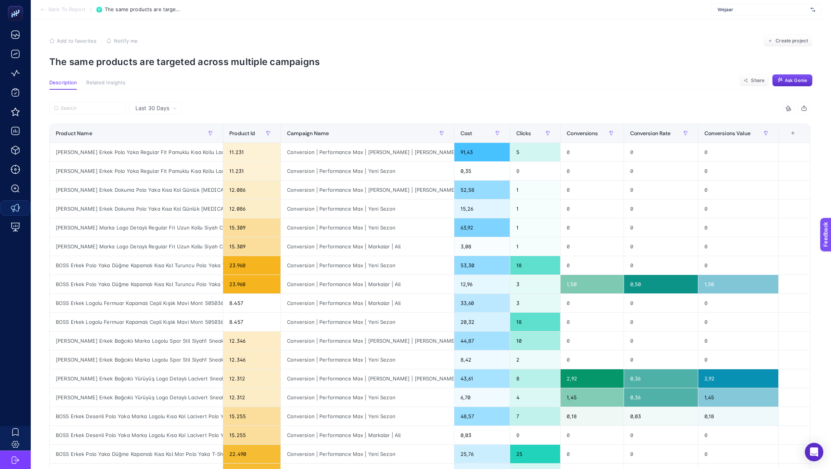
click at [162, 109] on span "Last 30 Days" at bounding box center [152, 108] width 34 height 8
click at [161, 132] on li "Last 7 Days" at bounding box center [154, 138] width 47 height 14
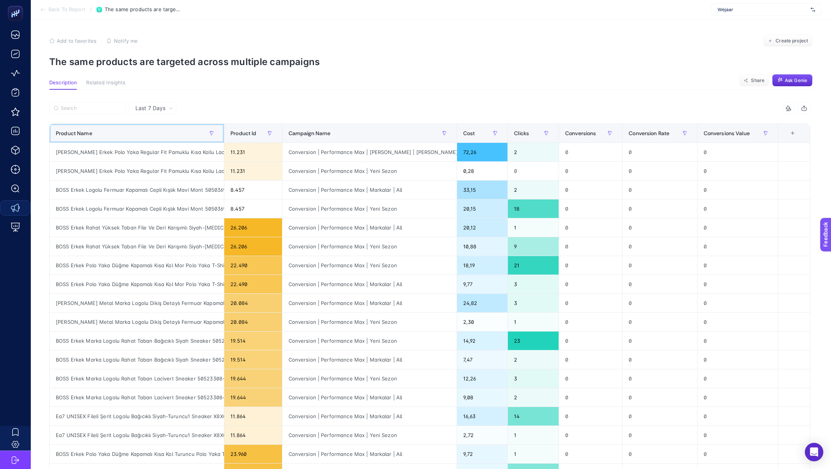
click at [151, 136] on div "Product Name" at bounding box center [137, 133] width 162 height 12
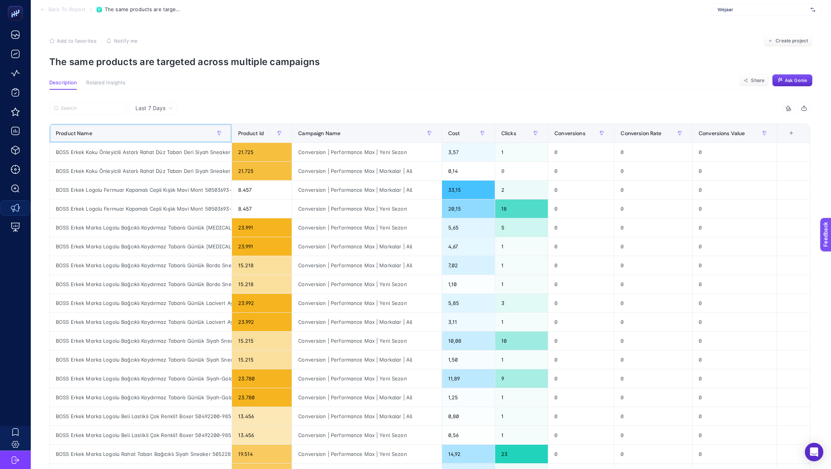
click at [151, 136] on div "Product Name" at bounding box center [141, 133] width 170 height 12
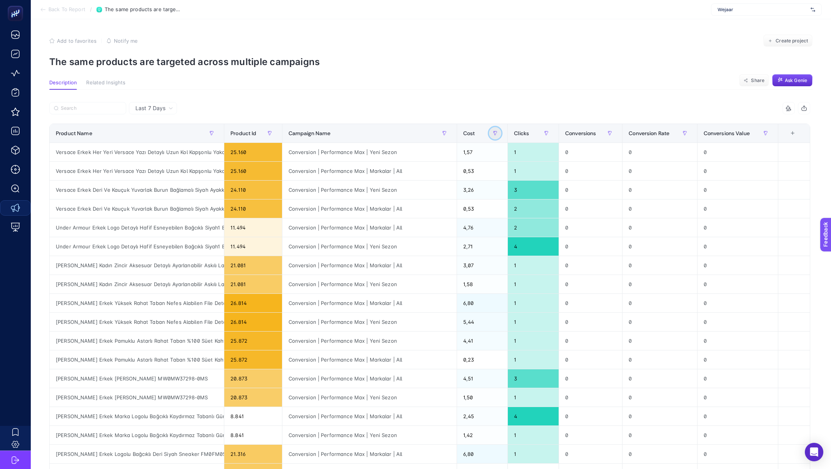
click at [493, 133] on icon "button" at bounding box center [495, 133] width 5 height 5
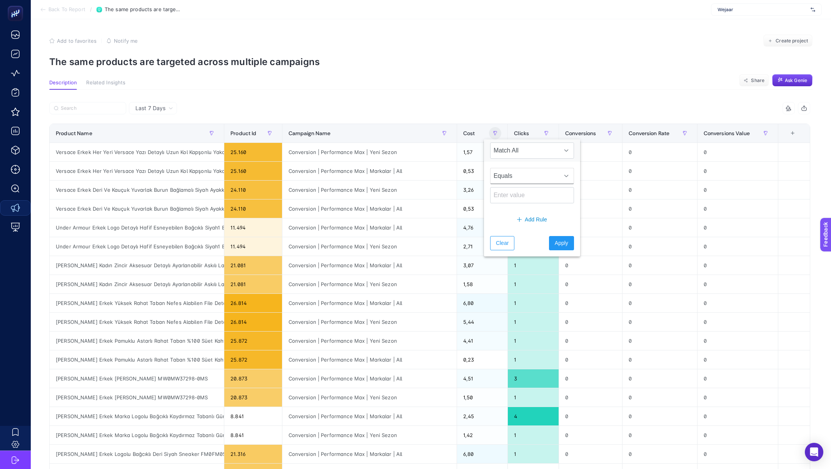
click at [540, 173] on span "Equals" at bounding box center [525, 175] width 68 height 15
click at [533, 254] on li "Greater than" at bounding box center [529, 255] width 78 height 15
click at [519, 196] on input at bounding box center [532, 195] width 84 height 16
type input "100"
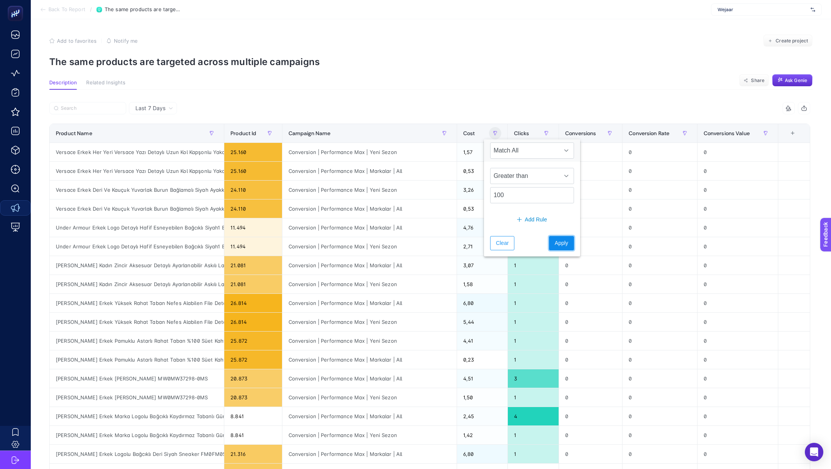
click at [558, 240] on span "Apply" at bounding box center [561, 243] width 13 height 8
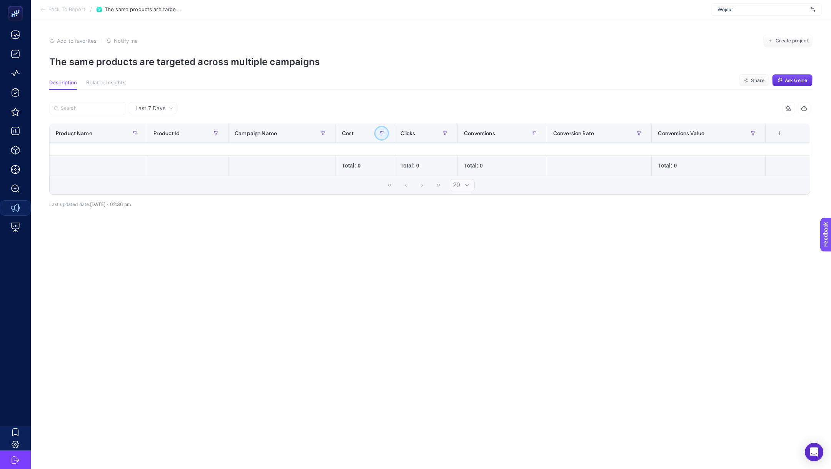
click at [381, 133] on icon "button" at bounding box center [381, 133] width 5 height 5
click at [424, 195] on input "100" at bounding box center [423, 195] width 84 height 16
type input "50"
click at [446, 241] on span "Apply" at bounding box center [452, 243] width 13 height 8
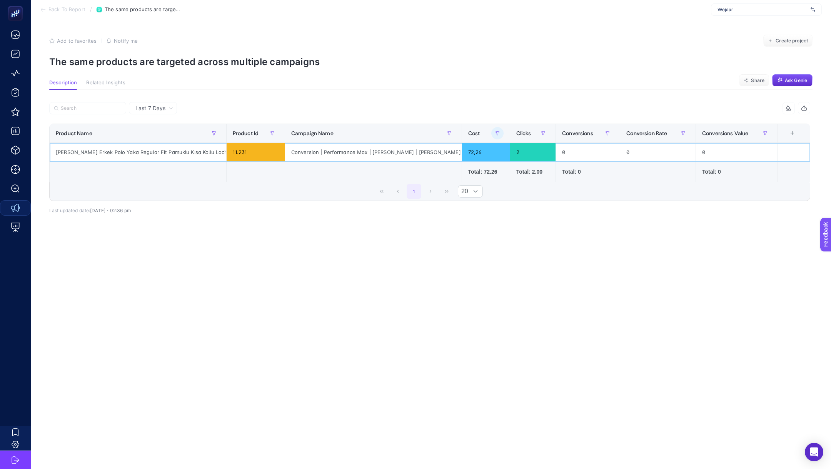
click at [197, 158] on div "[PERSON_NAME] Erkek Polo Yaka Regular Fit Pamuklu Kısa Kollu Lacivert Polo Yaka…" at bounding box center [138, 152] width 177 height 18
click at [193, 155] on div "[PERSON_NAME] Erkek Polo Yaka Regular Fit Pamuklu Kısa Kollu Lacivert Polo Yaka…" at bounding box center [138, 152] width 177 height 18
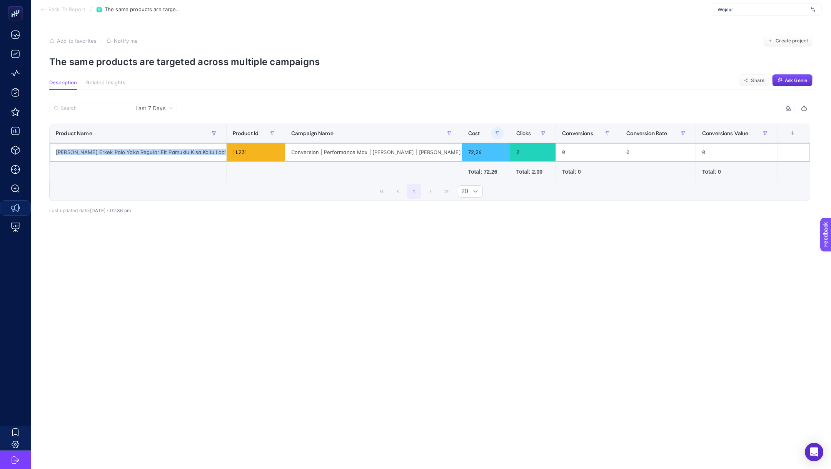
click at [193, 155] on div "[PERSON_NAME] Erkek Polo Yaka Regular Fit Pamuklu Kısa Kollu Lacivert Polo Yaka…" at bounding box center [138, 152] width 177 height 18
click at [160, 108] on span "Last 7 Days" at bounding box center [150, 108] width 30 height 8
click at [164, 124] on li "Last 30 Days" at bounding box center [152, 124] width 43 height 14
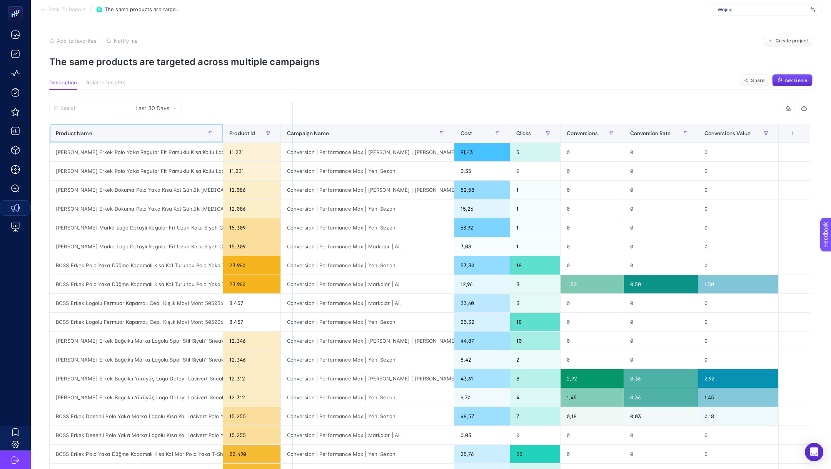
drag, startPoint x: 224, startPoint y: 133, endPoint x: 292, endPoint y: 134, distance: 68.1
click at [292, 134] on div "6 items selected Product Name Product Id Campaign Name Cost Clicks Conversions …" at bounding box center [429, 330] width 761 height 457
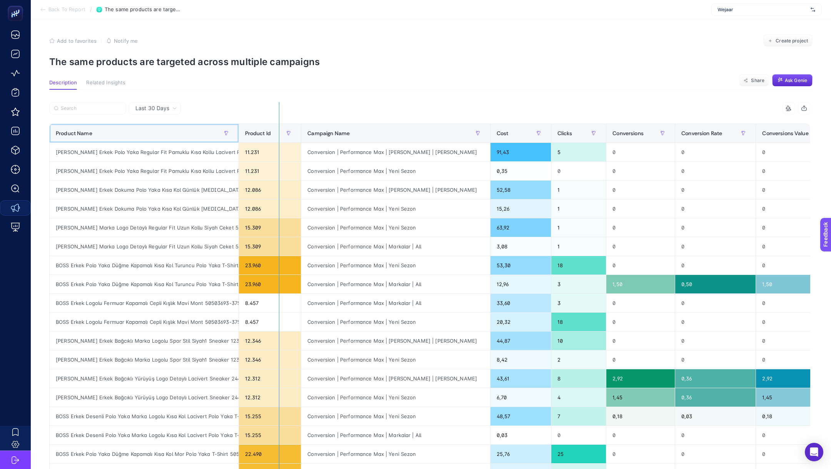
drag, startPoint x: 239, startPoint y: 130, endPoint x: 280, endPoint y: 131, distance: 41.2
click at [280, 131] on div "6 items selected Product Name Product Id Campaign Name Cost Clicks Conversions …" at bounding box center [429, 330] width 761 height 457
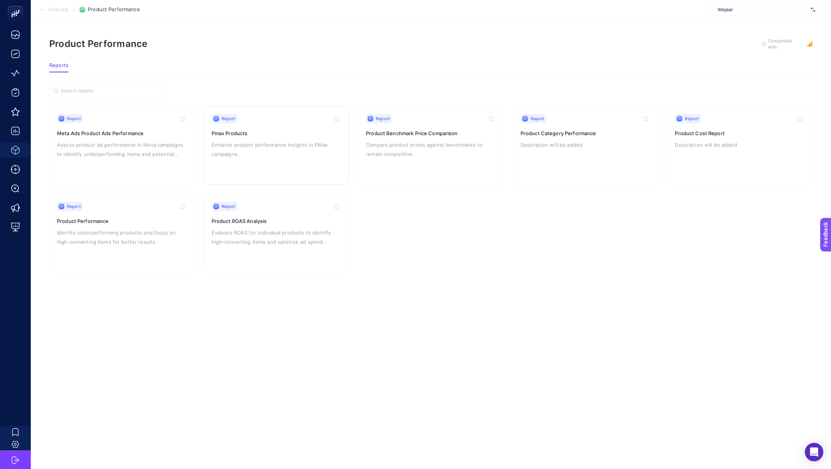
click at [297, 155] on p "Enhance product performance insights in PMax campaigns." at bounding box center [277, 149] width 130 height 18
click at [130, 143] on p "Assess product ad performance in Meta campaigns to identify underperforming ite…" at bounding box center [122, 149] width 130 height 18
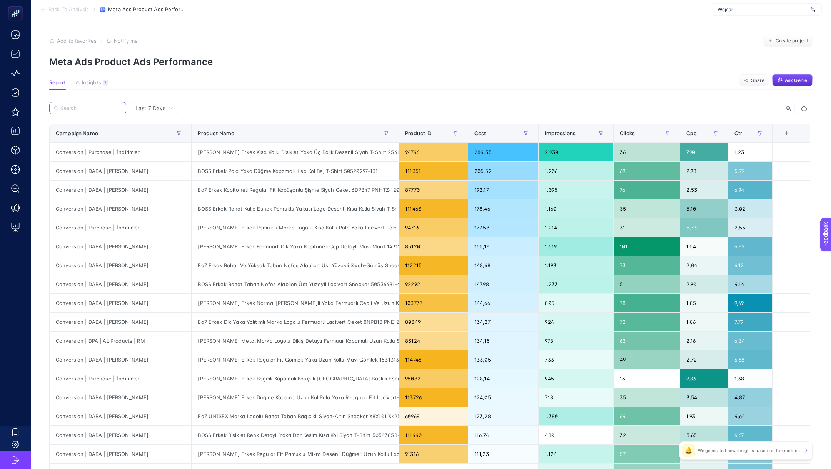
click at [99, 107] on input "Search" at bounding box center [91, 108] width 61 height 6
paste input "Ea7 Unısex Rahat Yüksek Tabanlı Nefes Alabilir File Detaylı Armani Kartal Logol…"
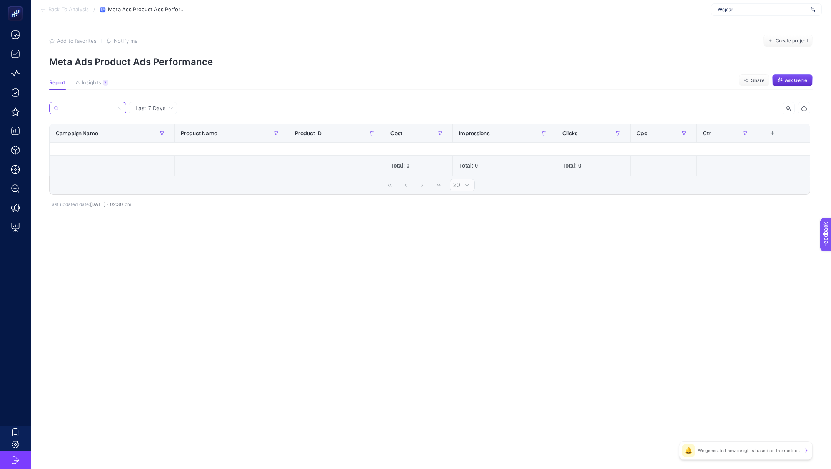
scroll to position [0, 158]
type input "Ea7 Unısex Rahat Yüksek Tabanlı Nefes Alabilir File Detaylı Armani Kartal Logol…"
click at [148, 107] on span "Last 7 Days" at bounding box center [150, 108] width 30 height 8
click at [156, 107] on span "Last 7 Days" at bounding box center [150, 108] width 30 height 8
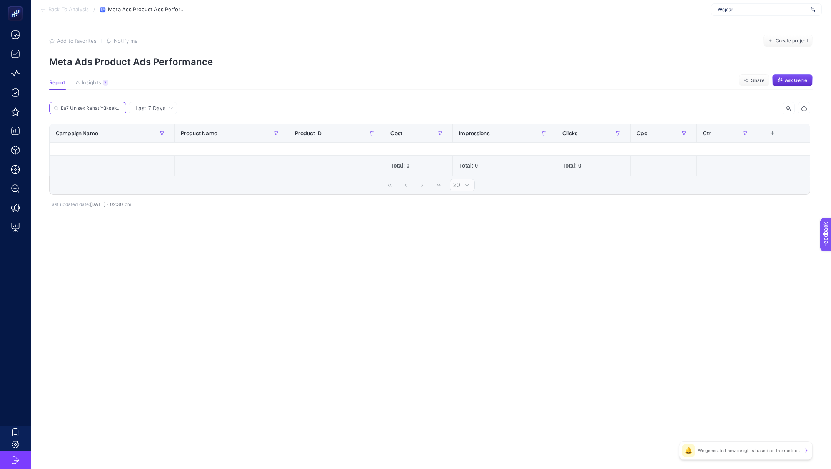
click at [109, 105] on input "Ea7 Unısex Rahat Yüksek Tabanlı Nefes Alabilir File Detaylı Armani Kartal Logol…" at bounding box center [91, 108] width 61 height 6
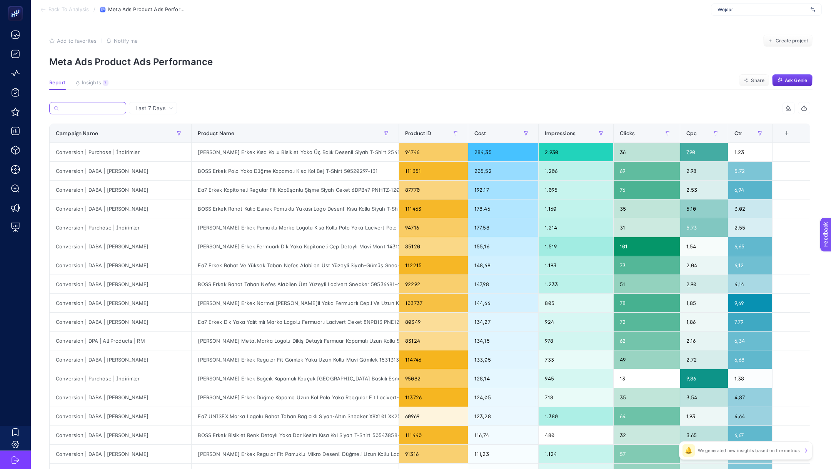
paste input "BOSS Erkek Polo Yaka Düğme Kapamalı Kısa Kol Bej T-Shirt 50520297-131"
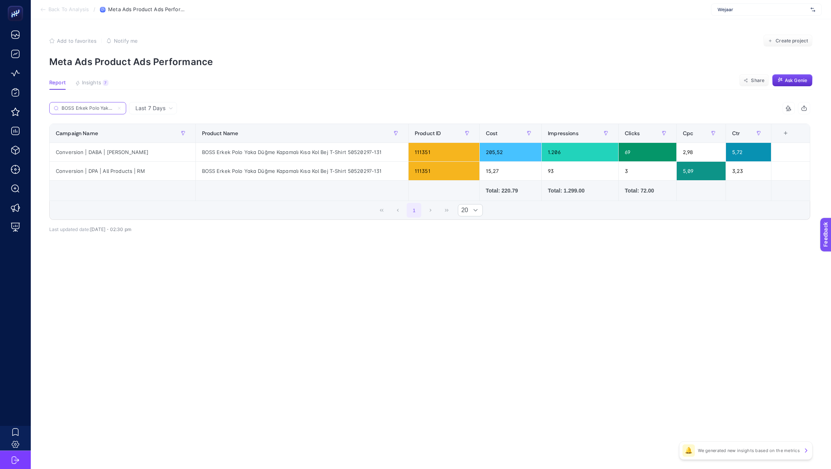
click at [87, 110] on input "BOSS Erkek Polo Yaka Düğme Kapamalı Kısa Kol Bej T-Shirt 50520297-131" at bounding box center [88, 108] width 52 height 6
paste input "Ea7 Erkek Rahat Taban Nefes Alabilen File Detaylı Kartal Motifli Siyah-Gümüş Sn…"
click at [112, 148] on div "Conversion | DABA | Marka Bazlı" at bounding box center [123, 152] width 146 height 18
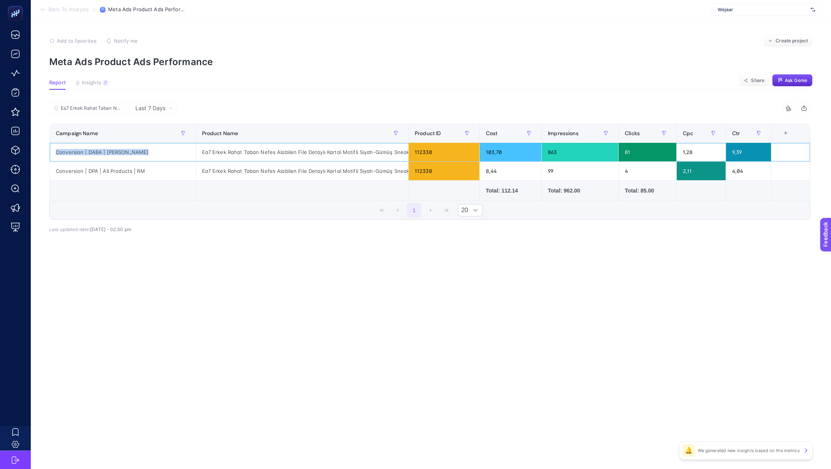
click at [234, 149] on div "Ea7 Erkek Rahat Taban Nefes Alabilen File Detaylı Kartal Motifli Siyah-Gümüş Sn…" at bounding box center [302, 152] width 212 height 18
click at [97, 105] on label "Ea7 Erkek Rahat Taban Nefes Alabilen File Detaylı Kartal Motifli Siyah-Gümüş Sn…" at bounding box center [87, 108] width 77 height 12
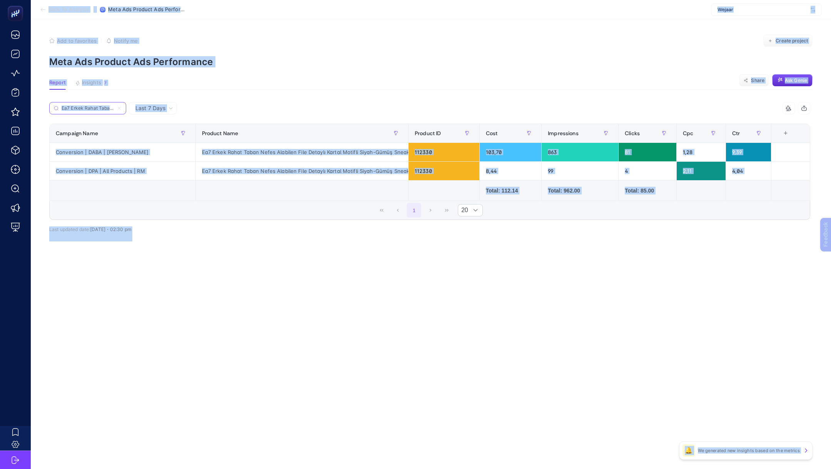
click at [97, 105] on input "Ea7 Erkek Rahat Taban Nefes Alabilen File Detaylı Kartal Motifli Siyah-Gümüş Sn…" at bounding box center [88, 108] width 52 height 6
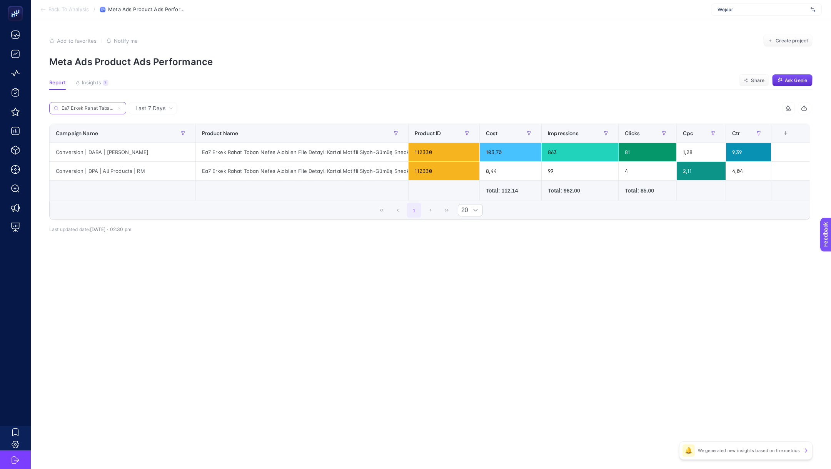
click at [97, 105] on input "Ea7 Erkek Rahat Taban Nefes Alabilen File Detaylı Kartal Motifli Siyah-Gümüş Sn…" at bounding box center [88, 108] width 52 height 6
paste input "Columbia Erkek Fermuar Kapamalı Dik Yaka Uzun Kollu Siyah Mont 2086241-010"
type input "Columbia Erkek Fermuar Kapamalı Dik Yaka Uzun Kollu Siyah Mont 2086241-010"
